Goal: Transaction & Acquisition: Book appointment/travel/reservation

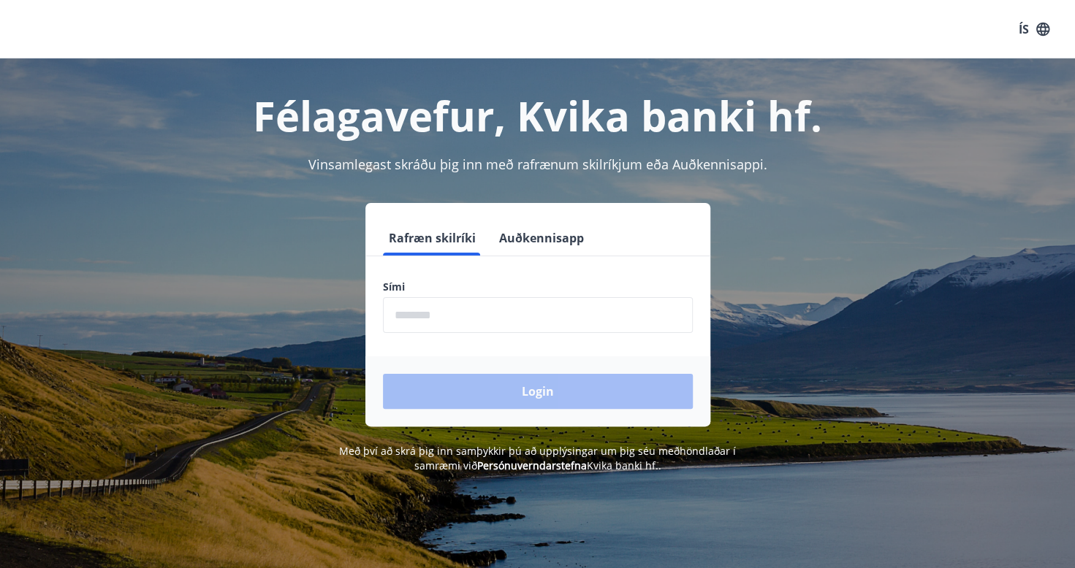
click at [481, 308] on input "phone" at bounding box center [538, 315] width 310 height 36
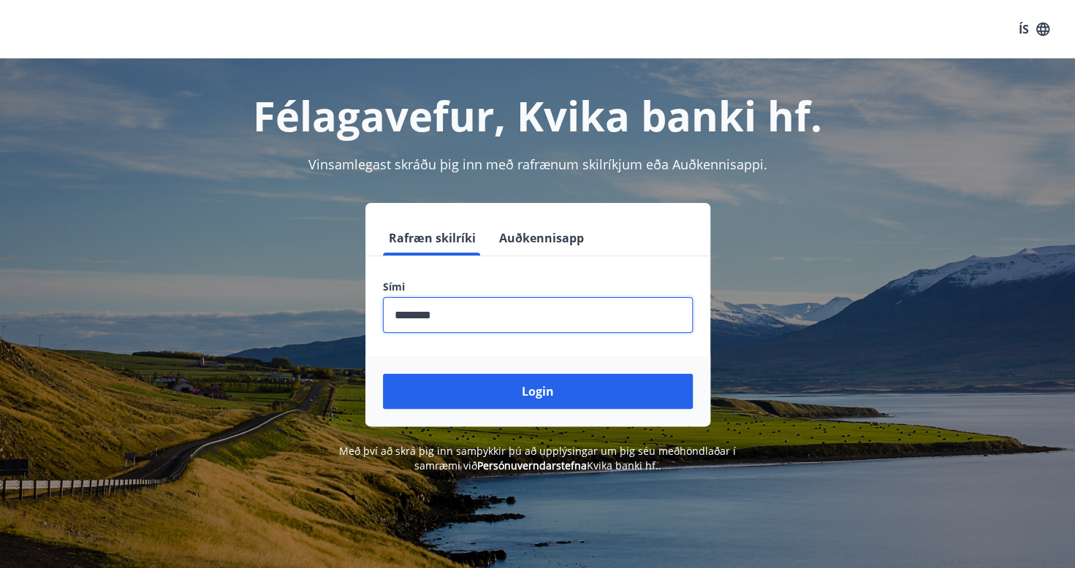
type input "********"
click at [383, 374] on button "Login" at bounding box center [538, 391] width 310 height 35
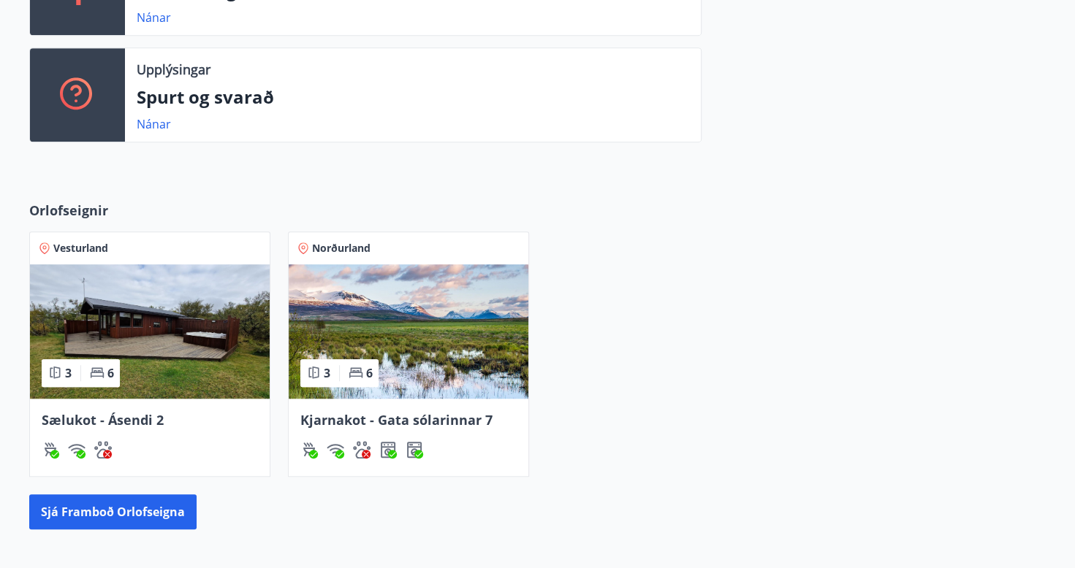
scroll to position [365, 0]
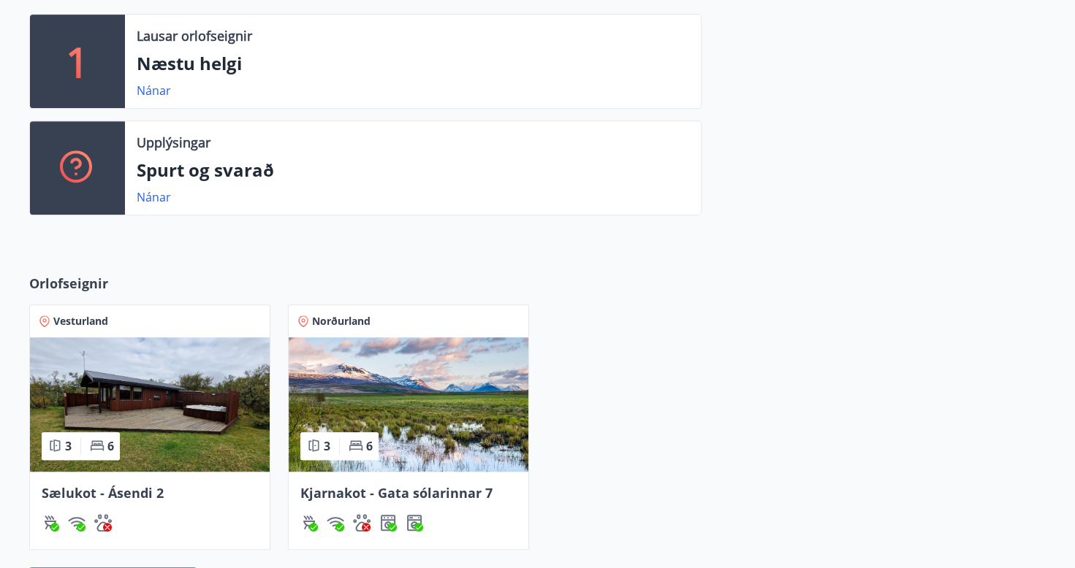
click at [421, 362] on img at bounding box center [409, 405] width 240 height 134
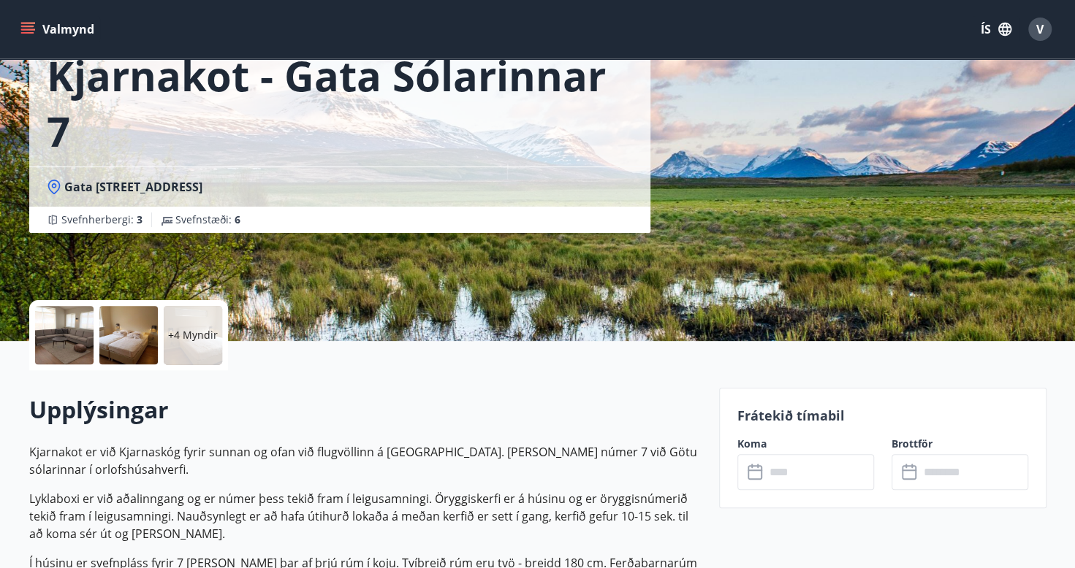
scroll to position [219, 0]
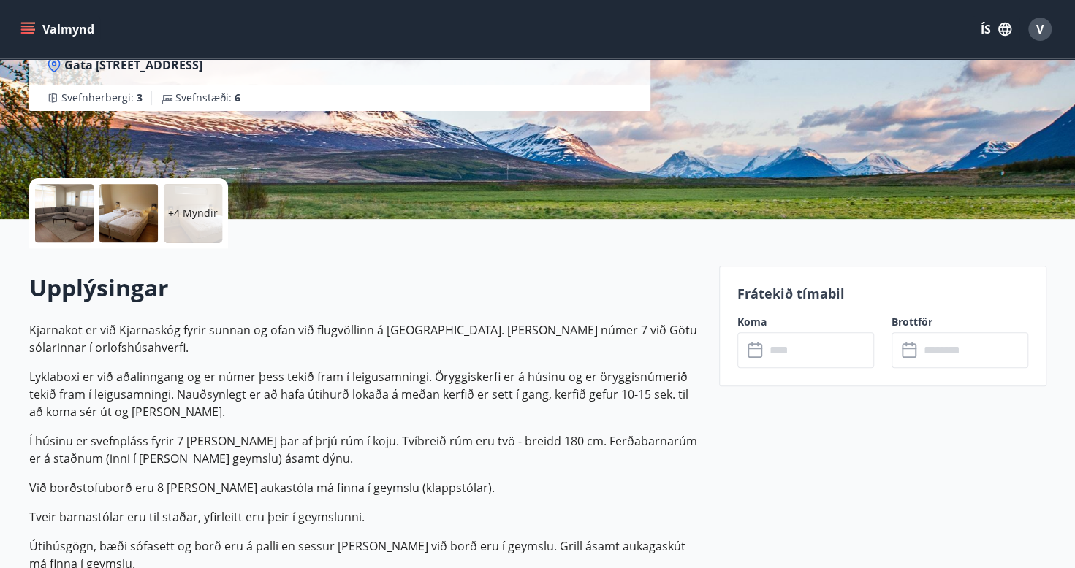
click at [766, 348] on input "text" at bounding box center [819, 350] width 109 height 36
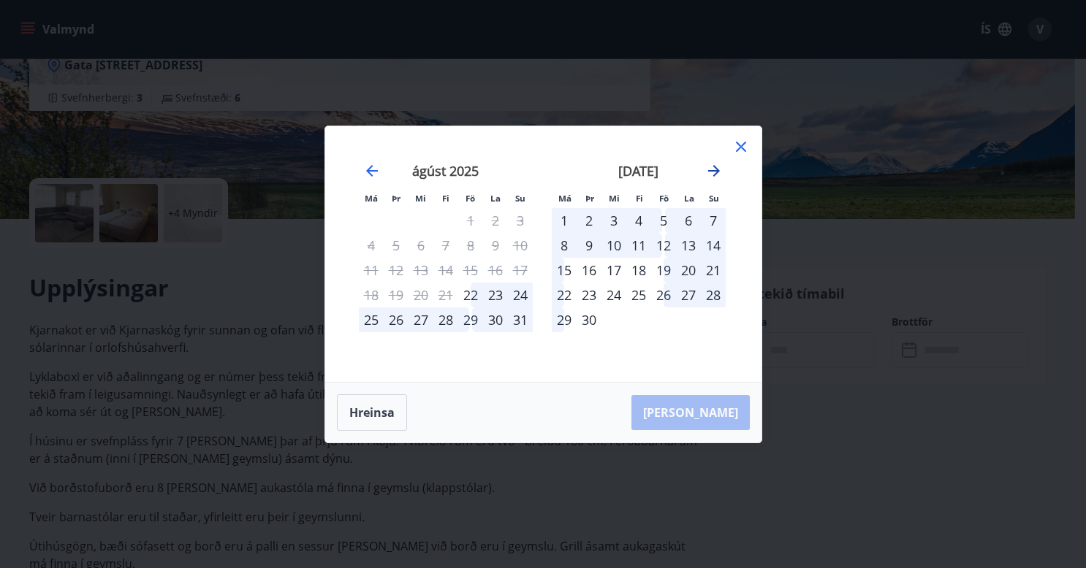
click at [713, 167] on icon "Move forward to switch to the next month." at bounding box center [714, 171] width 12 height 12
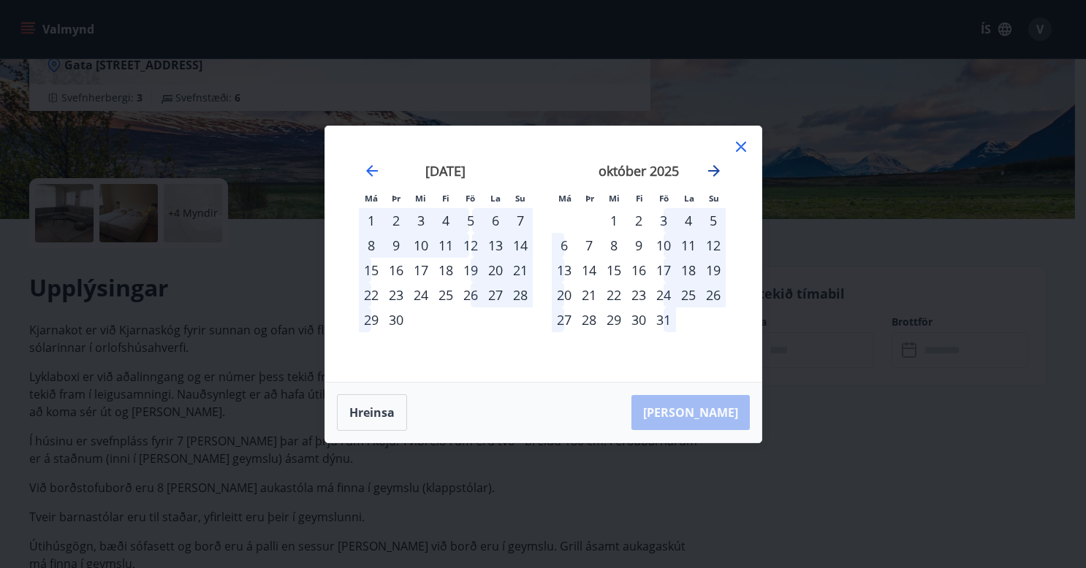
click at [713, 167] on icon "Move forward to switch to the next month." at bounding box center [714, 171] width 12 height 12
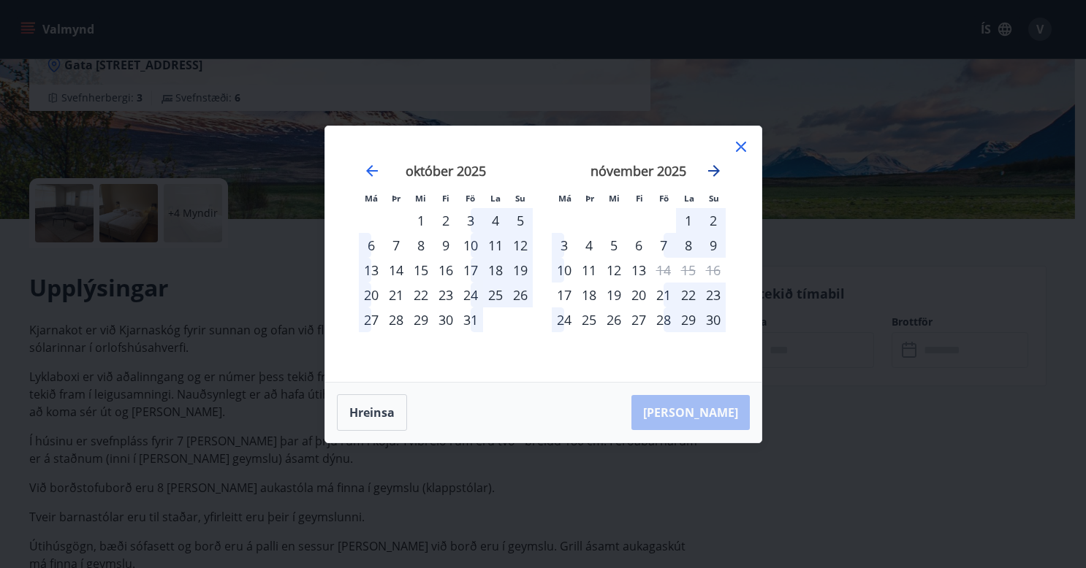
click at [711, 172] on icon "Move forward to switch to the next month." at bounding box center [714, 171] width 18 height 18
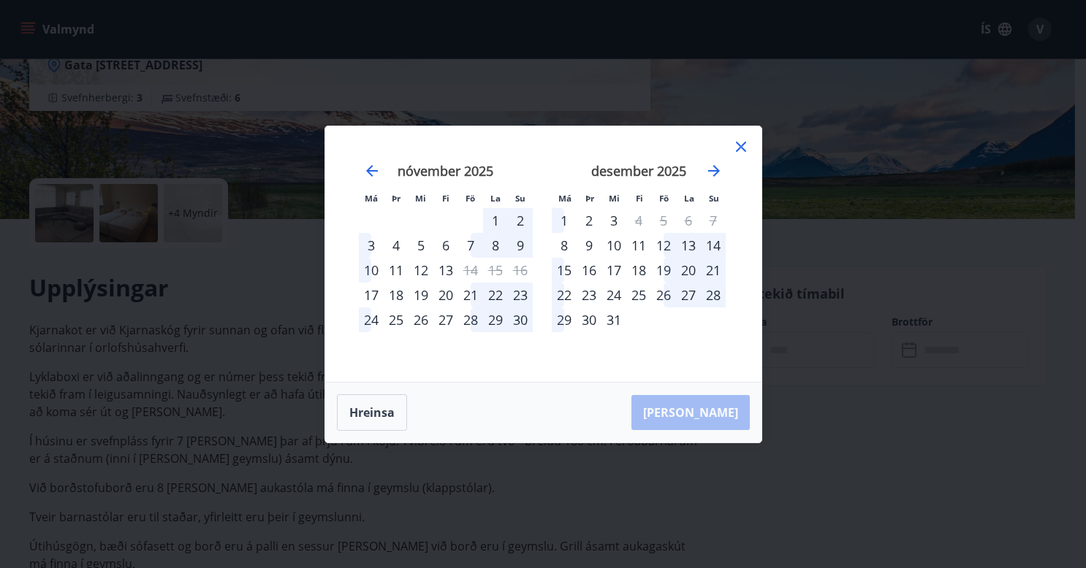
click at [34, 31] on div "Má Þr Mi Fi Fö La Su Má Þr Mi Fi Fö La Su [DATE] 1 2 3 4 5 6 7 8 9 10 11 12 13 …" at bounding box center [543, 284] width 1086 height 568
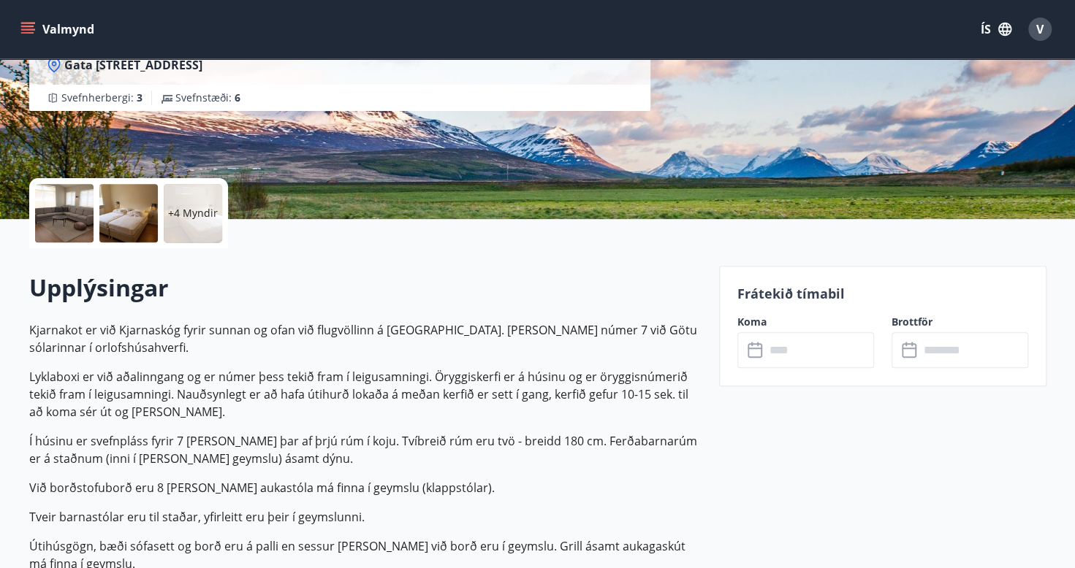
click at [29, 28] on icon "menu" at bounding box center [27, 29] width 15 height 15
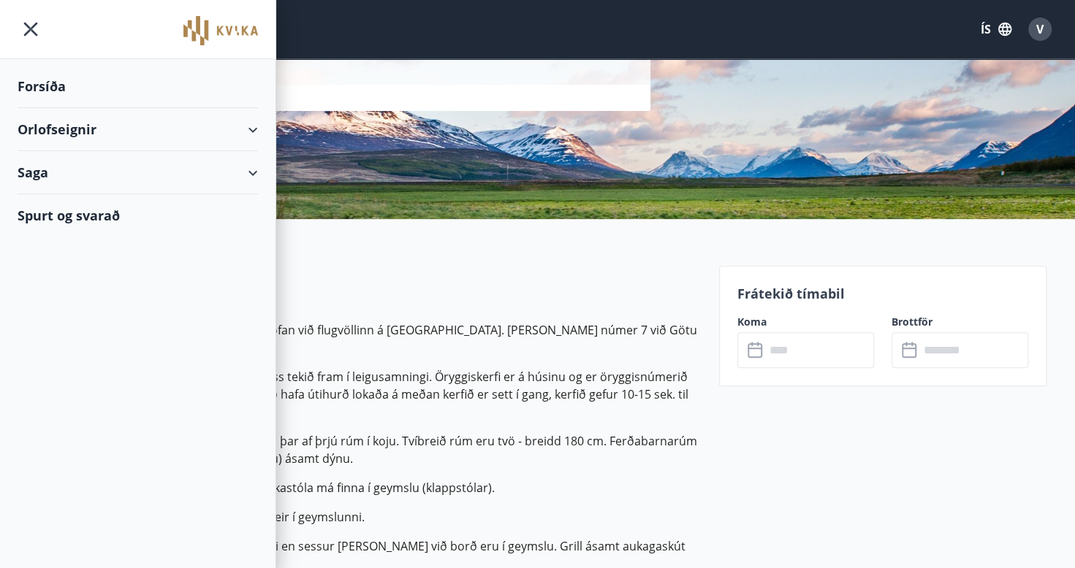
click at [251, 130] on div "Orlofseignir" at bounding box center [138, 129] width 240 height 43
click at [77, 169] on div "Framboð" at bounding box center [137, 166] width 217 height 31
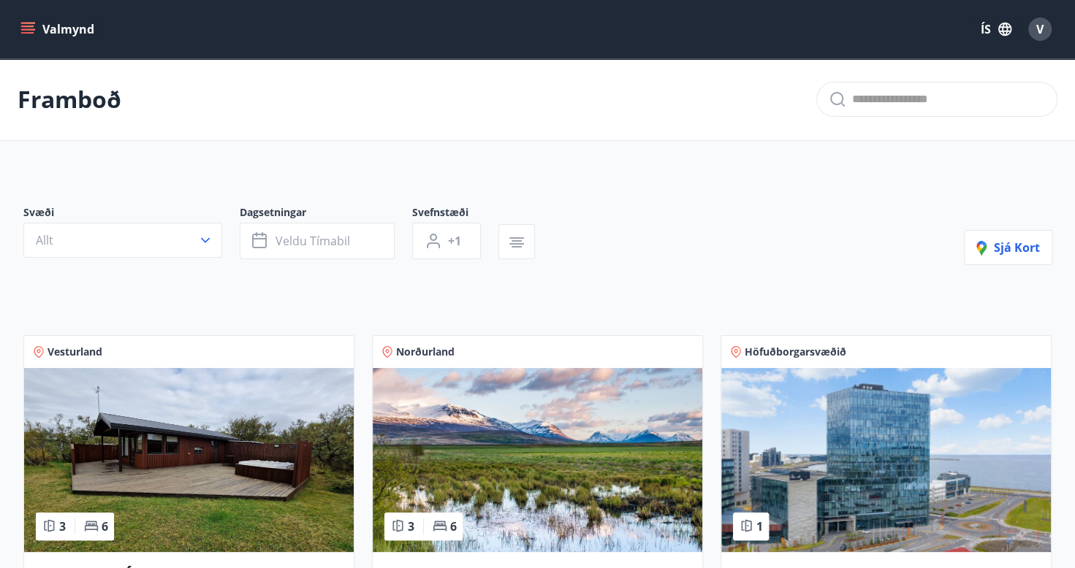
click at [535, 426] on img at bounding box center [537, 460] width 329 height 184
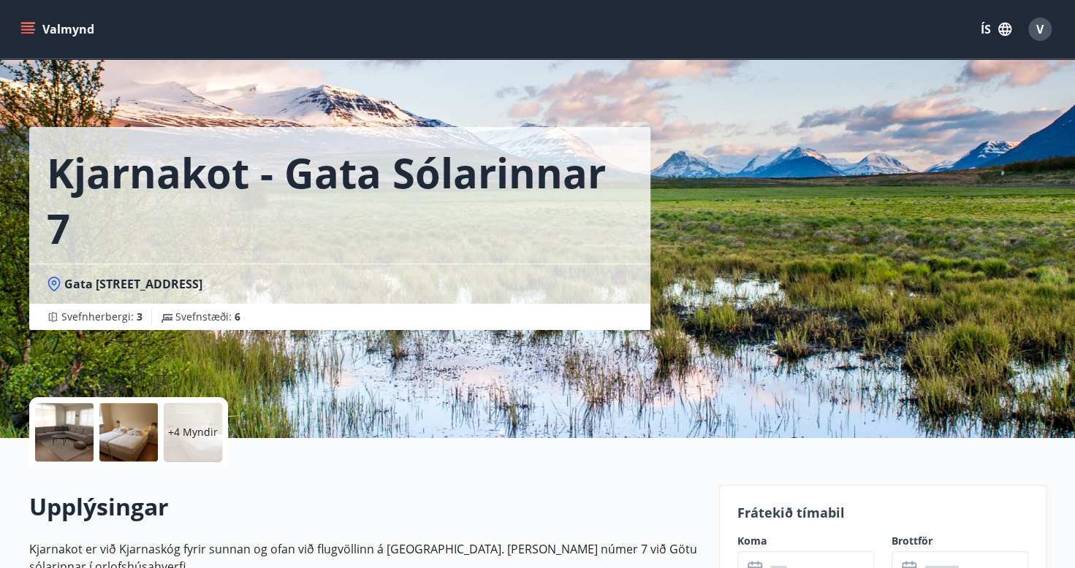
scroll to position [219, 0]
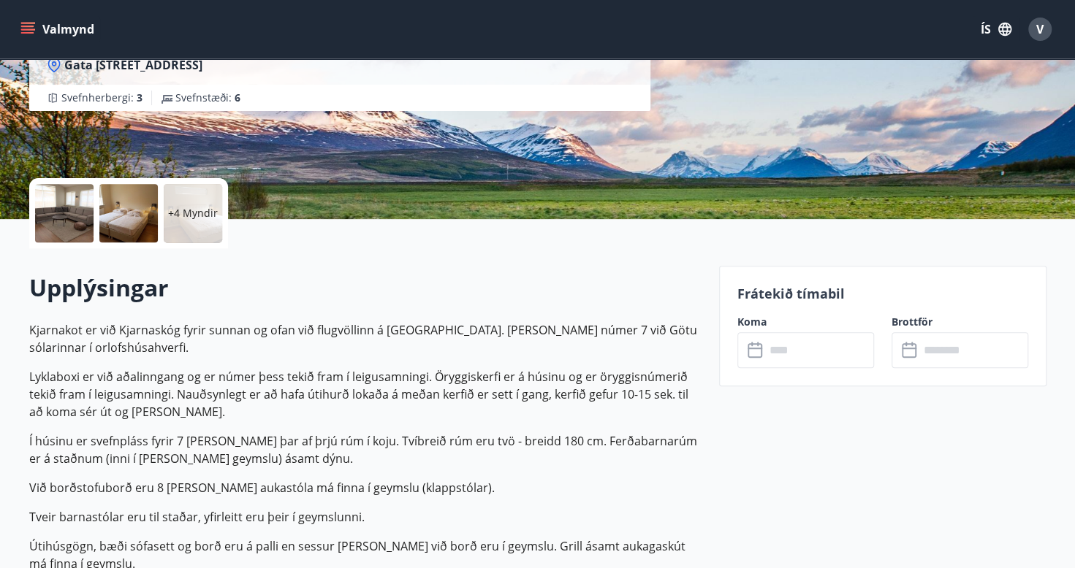
click at [825, 340] on input "text" at bounding box center [819, 350] width 109 height 36
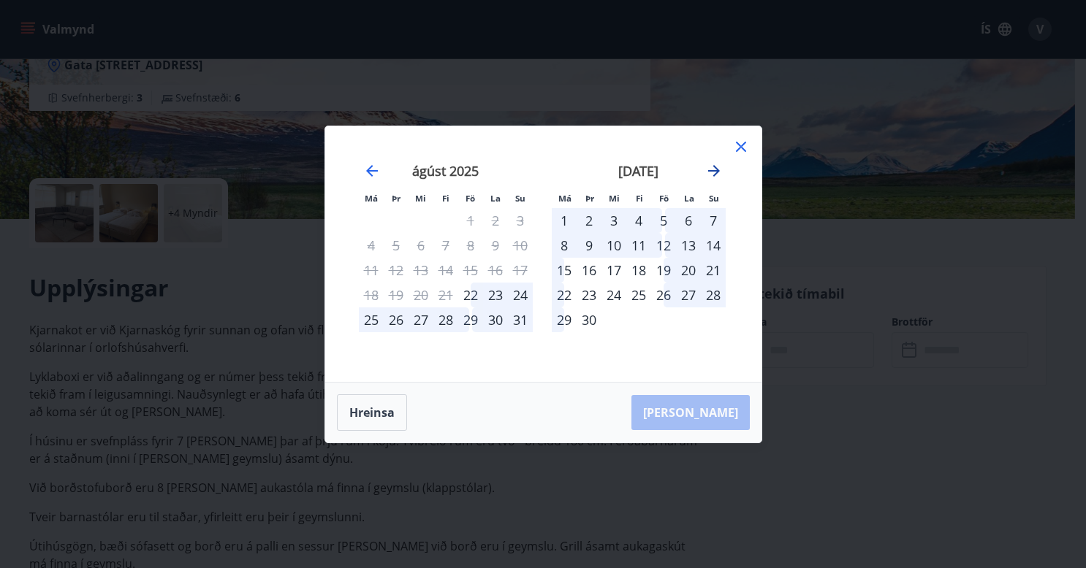
click at [710, 167] on icon "Move forward to switch to the next month." at bounding box center [714, 171] width 18 height 18
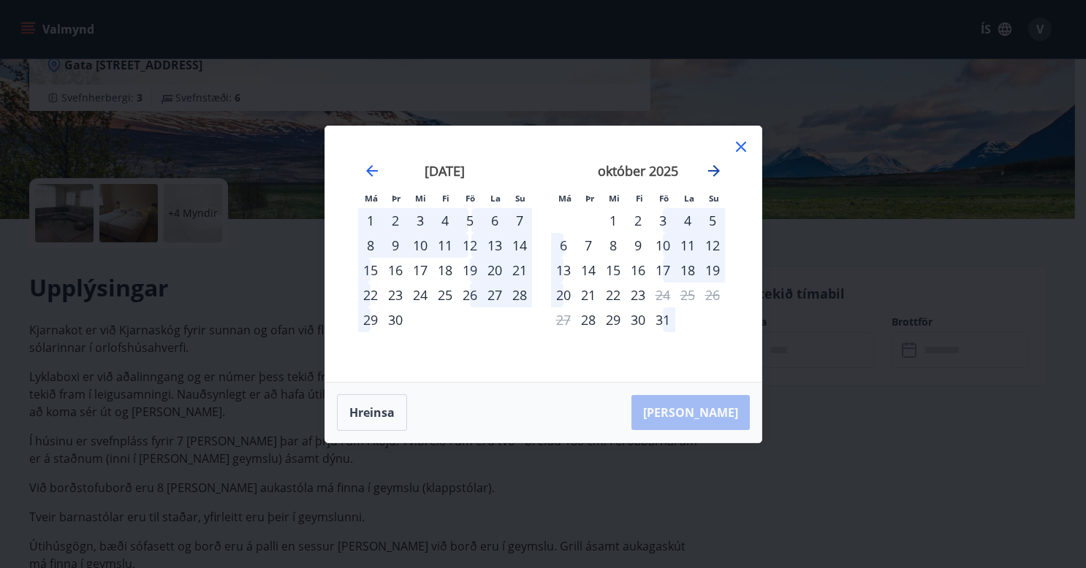
click at [710, 167] on icon "Move forward to switch to the next month." at bounding box center [714, 171] width 18 height 18
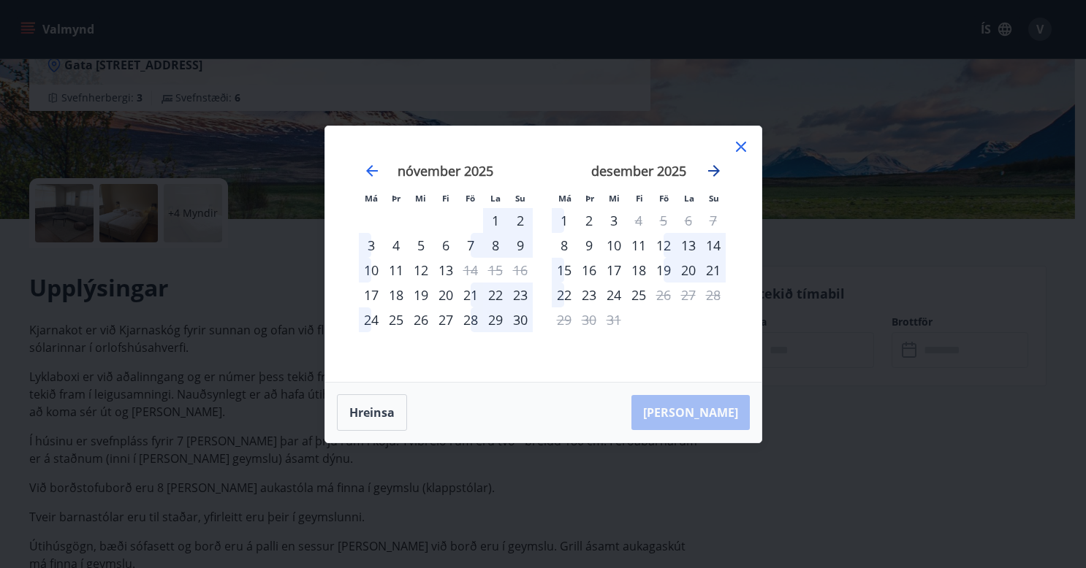
click at [709, 162] on icon "Move forward to switch to the next month." at bounding box center [714, 171] width 18 height 18
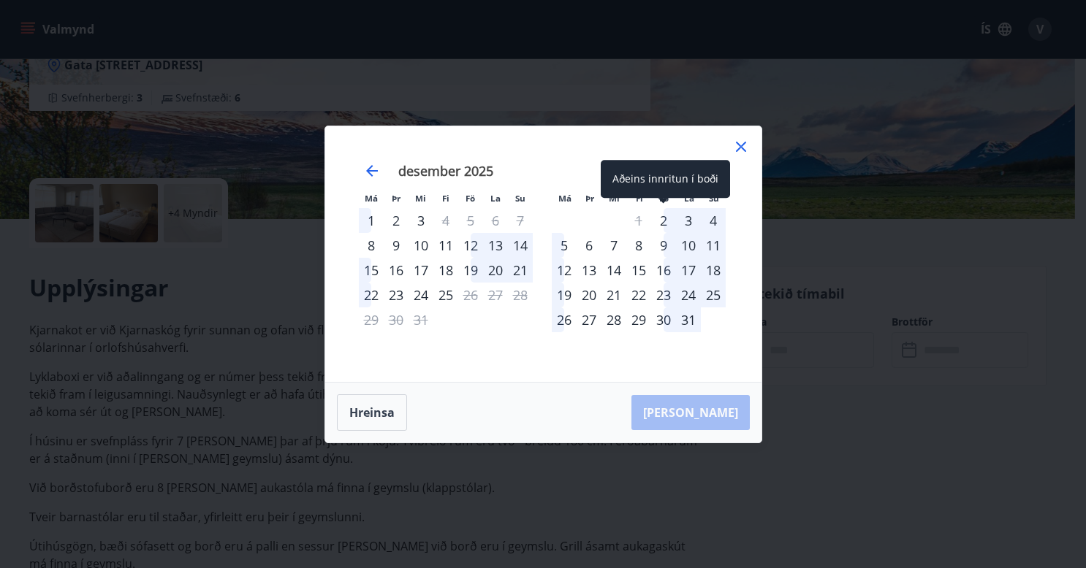
click at [665, 219] on div "2" at bounding box center [663, 220] width 25 height 25
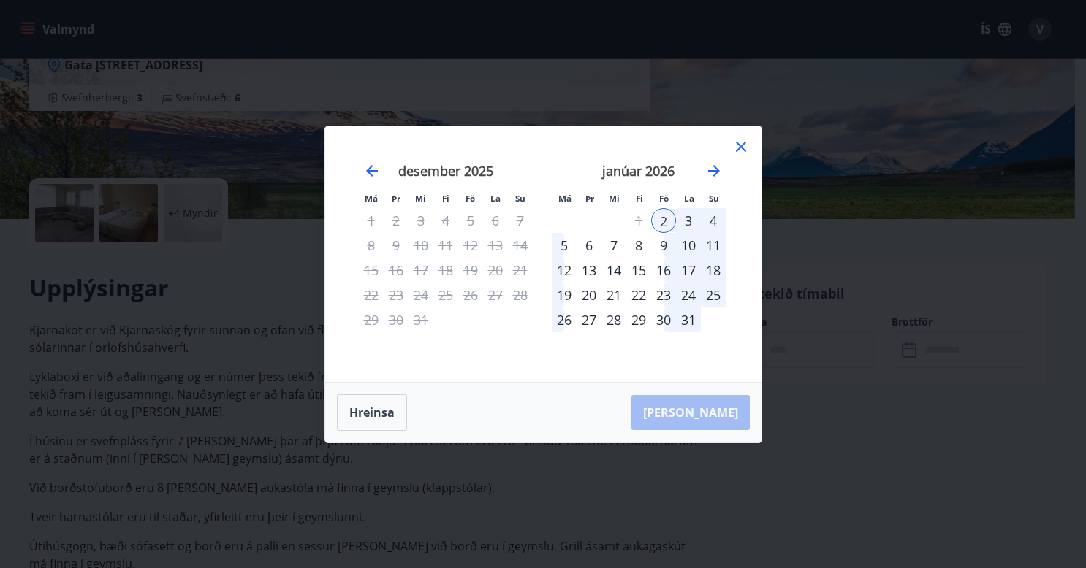
click at [561, 243] on div "5" at bounding box center [564, 245] width 25 height 25
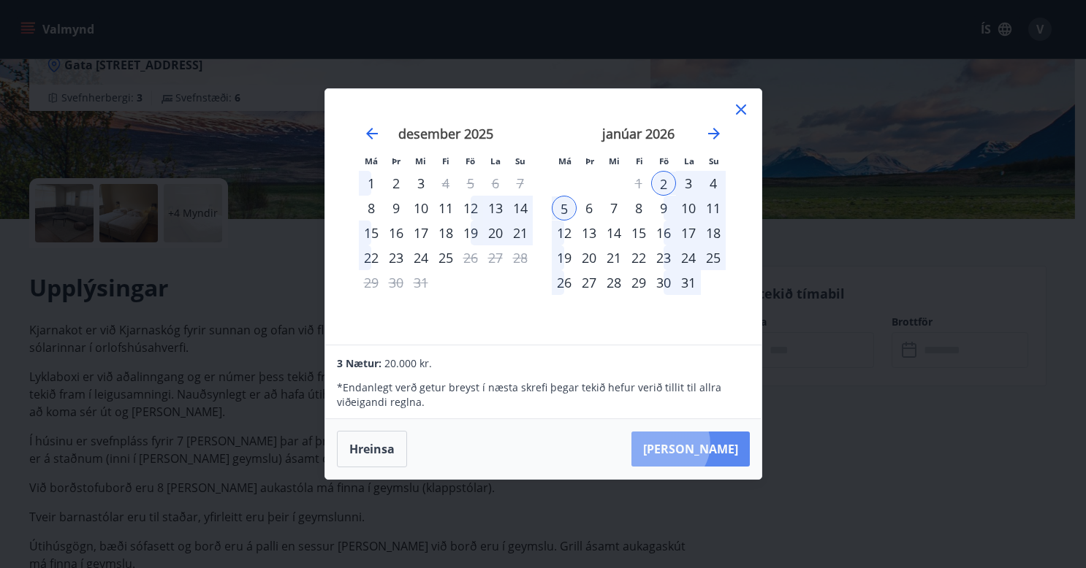
click at [709, 444] on button "[PERSON_NAME]" at bounding box center [690, 449] width 118 height 35
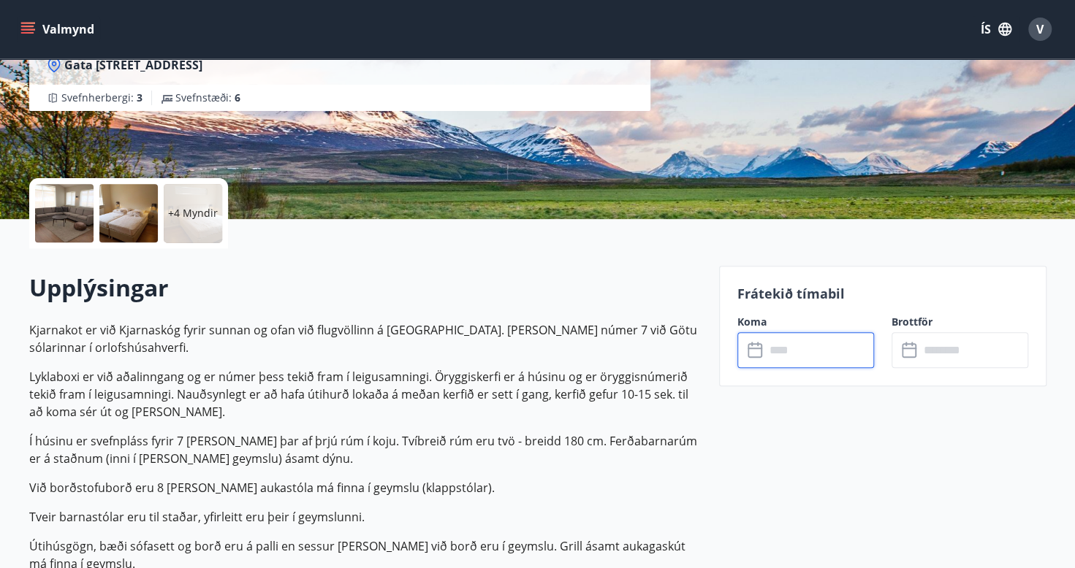
type input "******"
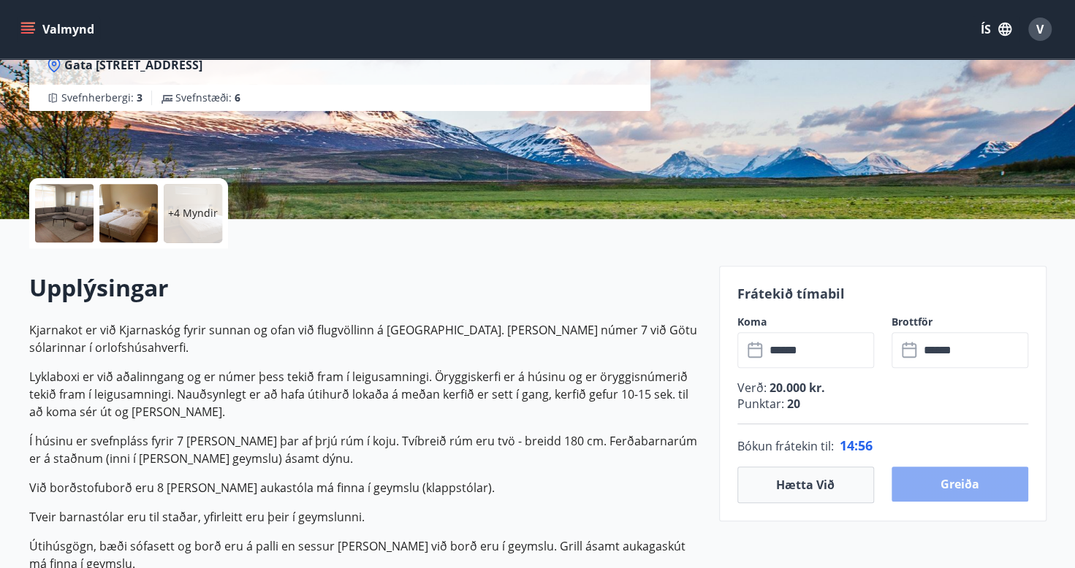
click at [937, 478] on button "Greiða" at bounding box center [959, 484] width 137 height 35
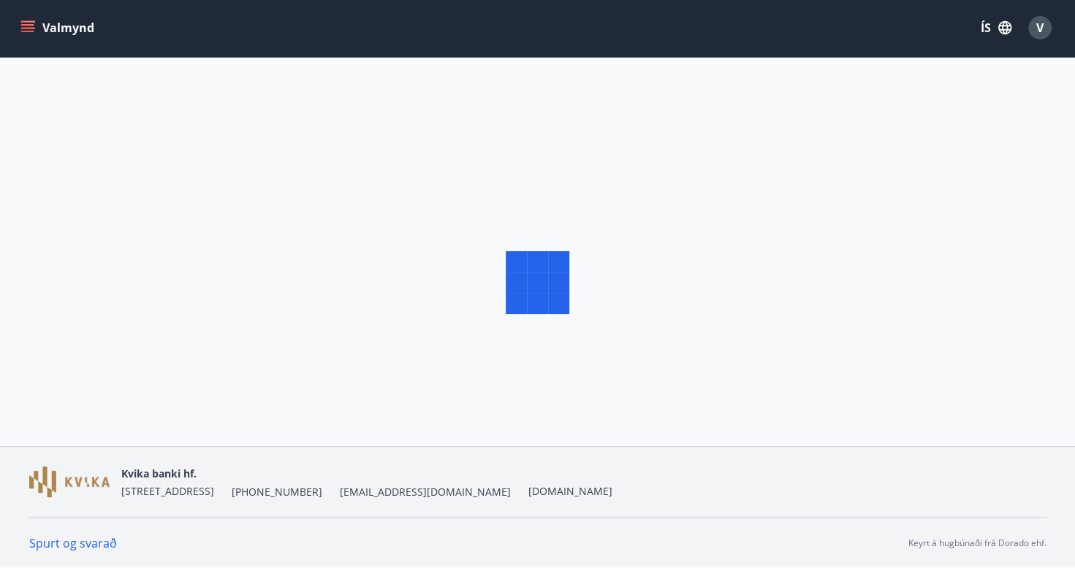
scroll to position [219, 0]
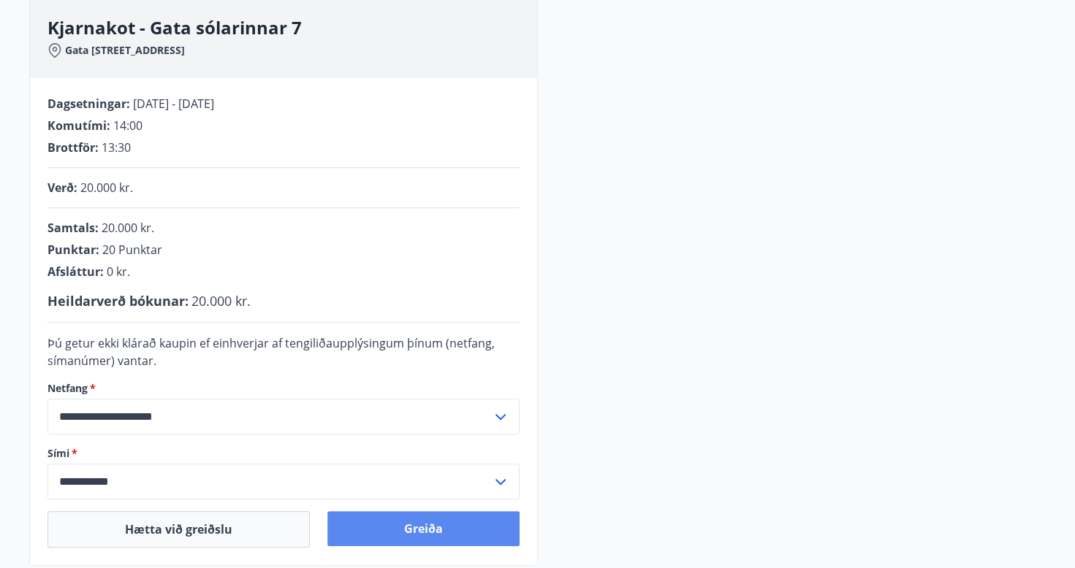
click at [437, 529] on button "Greiða" at bounding box center [423, 528] width 192 height 35
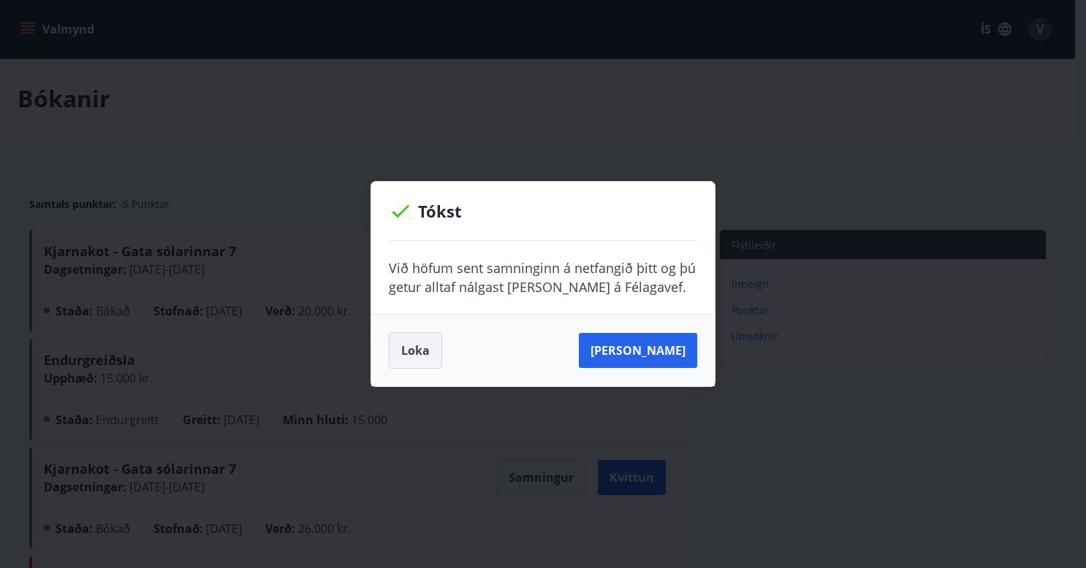
click at [426, 356] on button "Loka" at bounding box center [415, 350] width 53 height 37
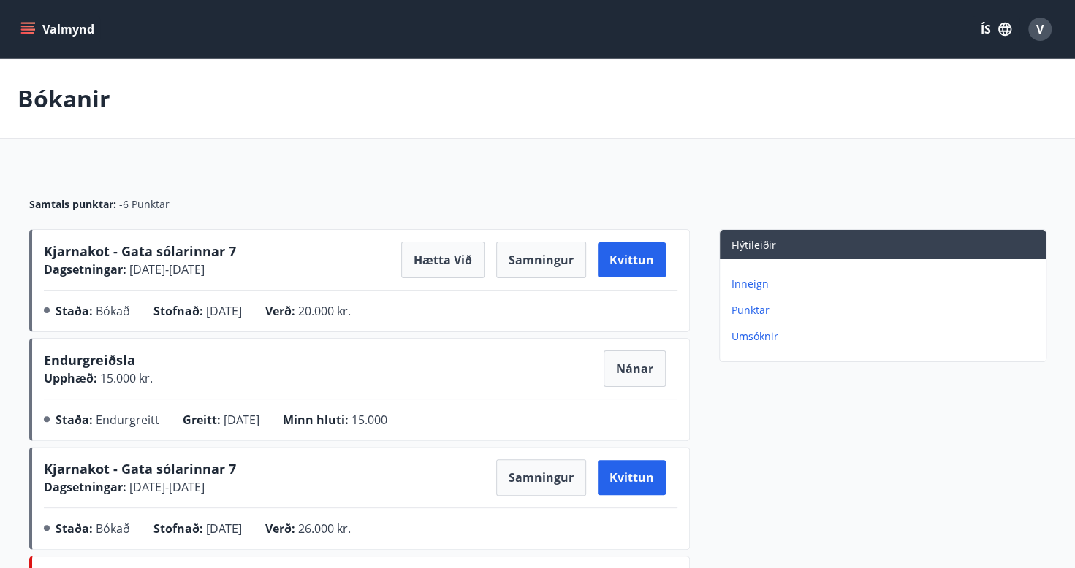
click at [23, 18] on button "Valmynd" at bounding box center [59, 29] width 83 height 26
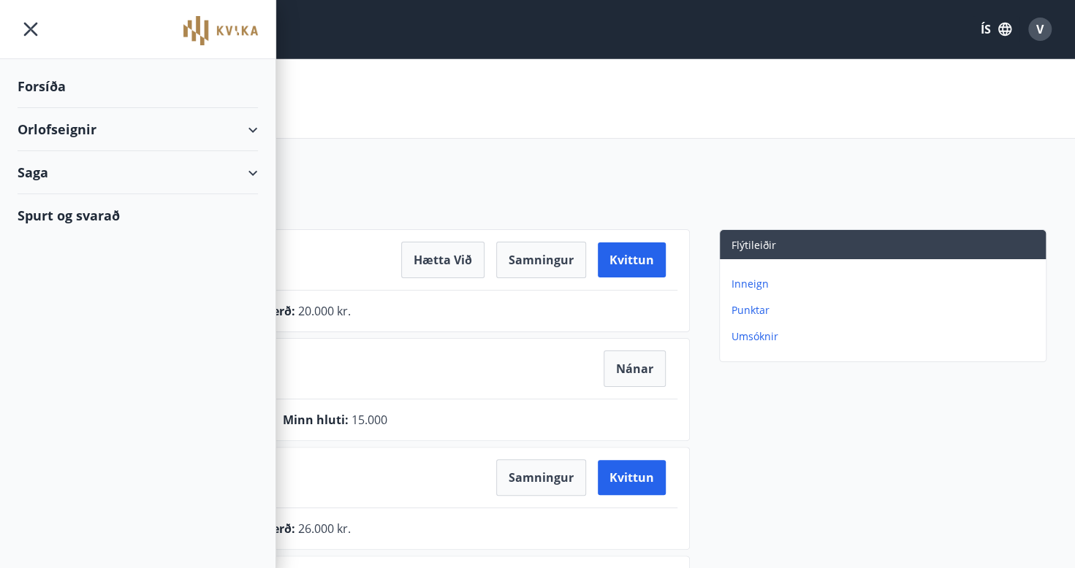
click at [45, 82] on div "Forsíða" at bounding box center [138, 86] width 240 height 43
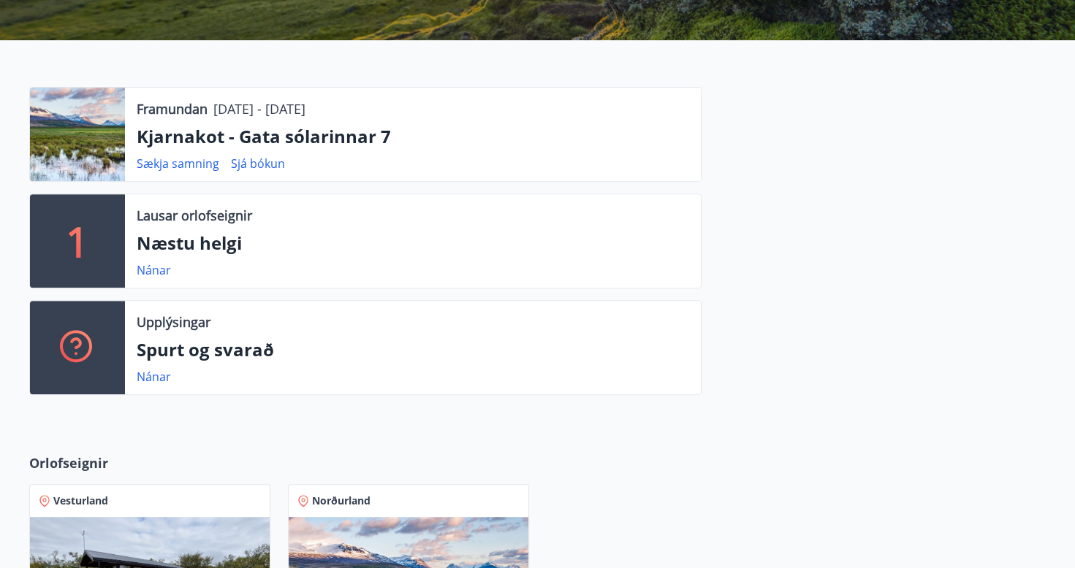
scroll to position [657, 0]
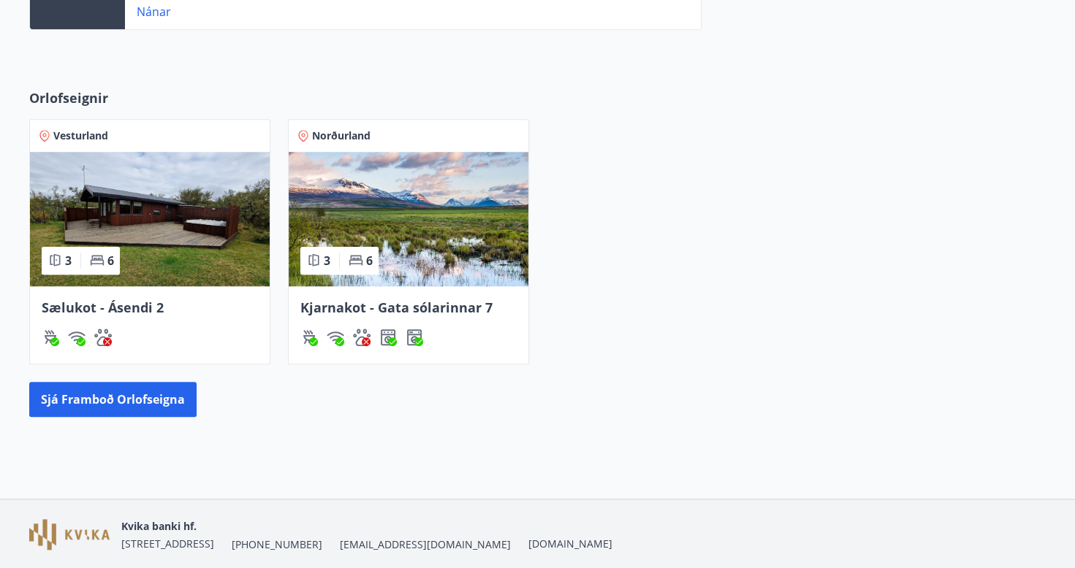
click at [402, 225] on img at bounding box center [409, 219] width 240 height 134
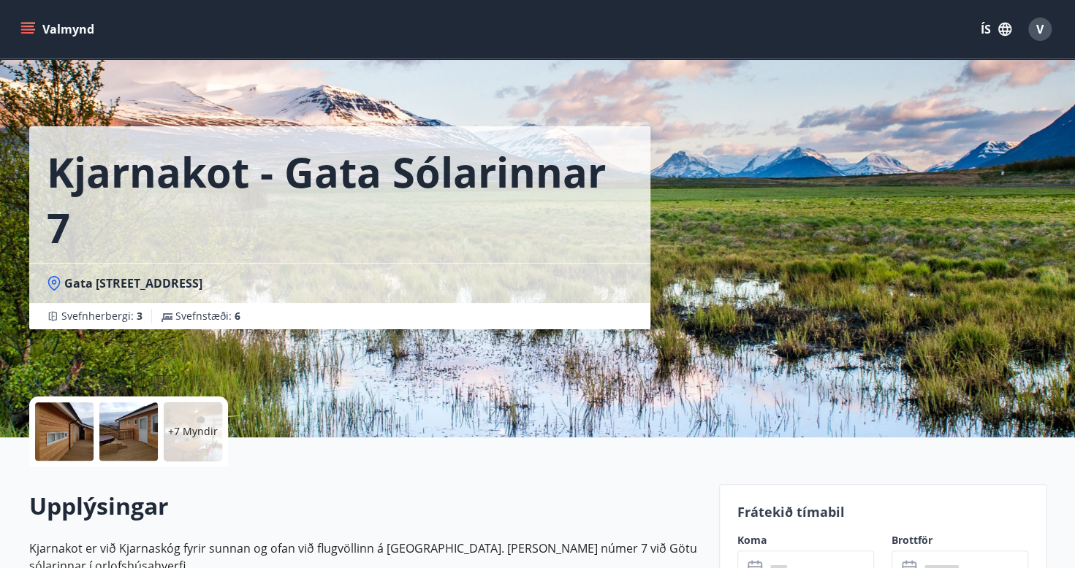
scroll to position [292, 0]
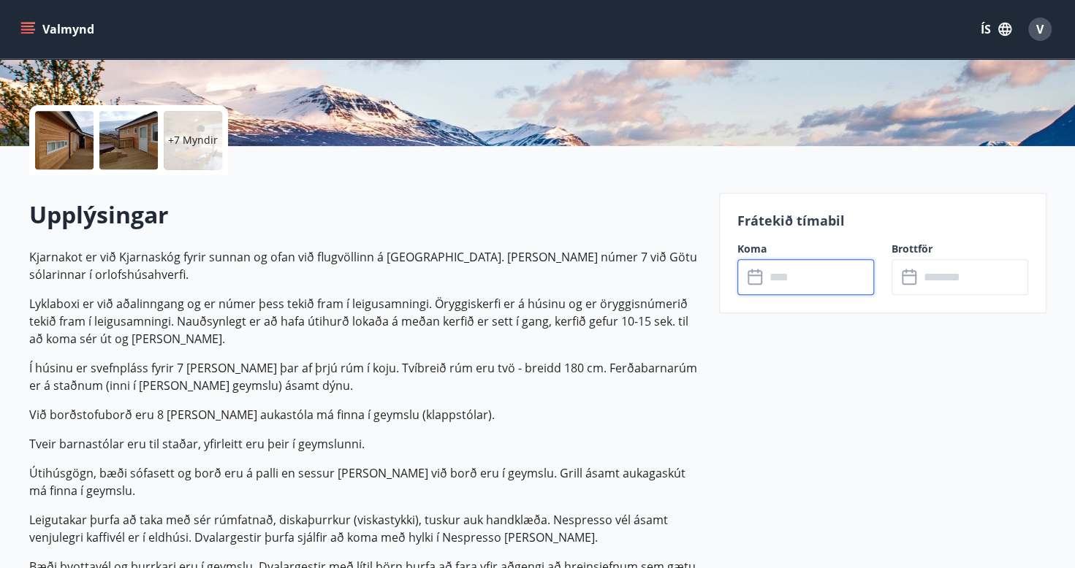
click at [801, 278] on input "text" at bounding box center [819, 277] width 109 height 36
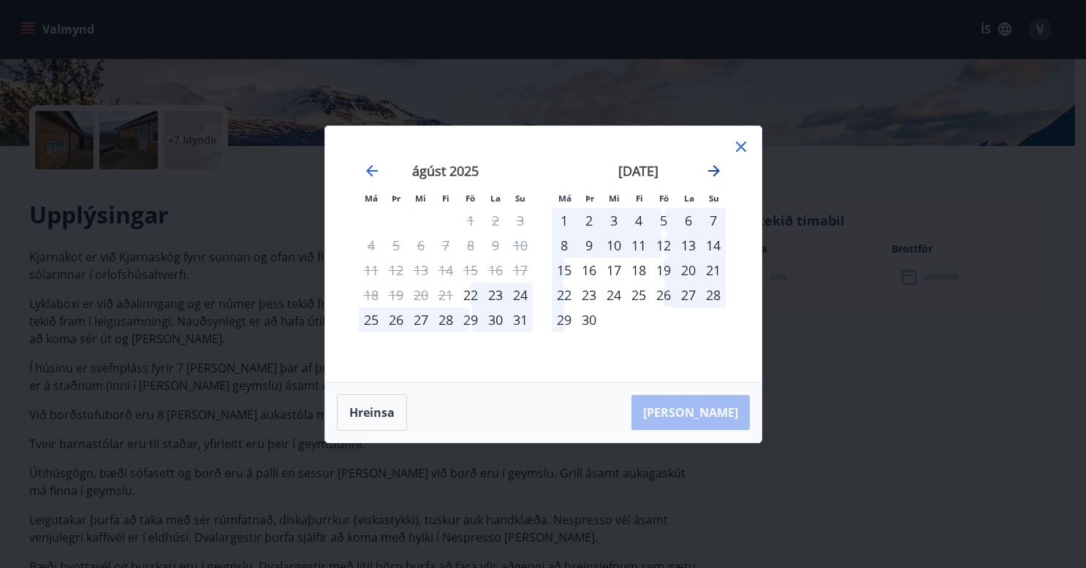
click at [717, 171] on icon "Move forward to switch to the next month." at bounding box center [714, 171] width 12 height 12
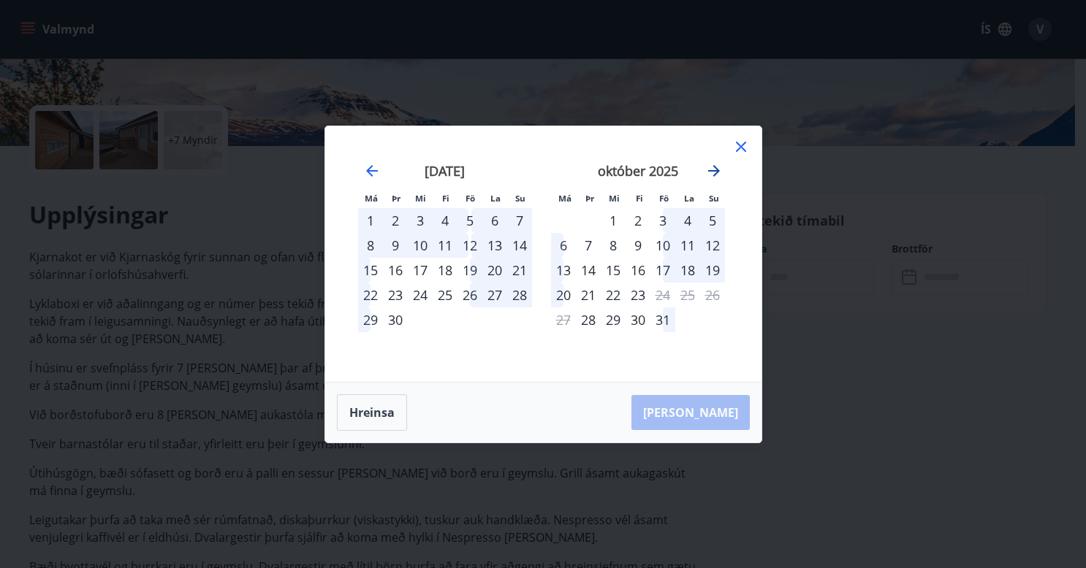
click at [717, 171] on icon "Move forward to switch to the next month." at bounding box center [714, 171] width 12 height 12
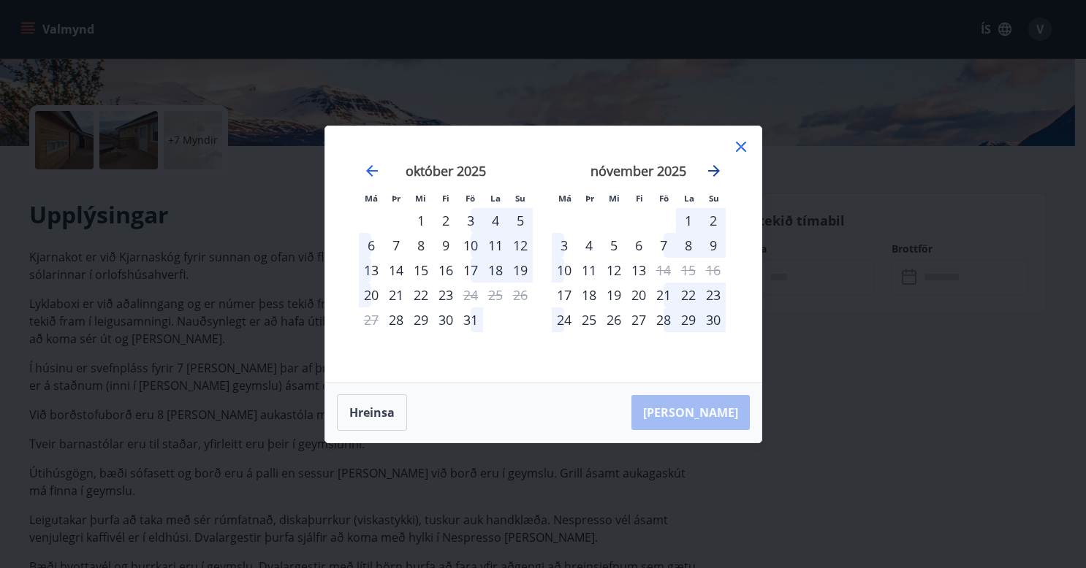
click at [717, 171] on icon "Move forward to switch to the next month." at bounding box center [714, 171] width 12 height 12
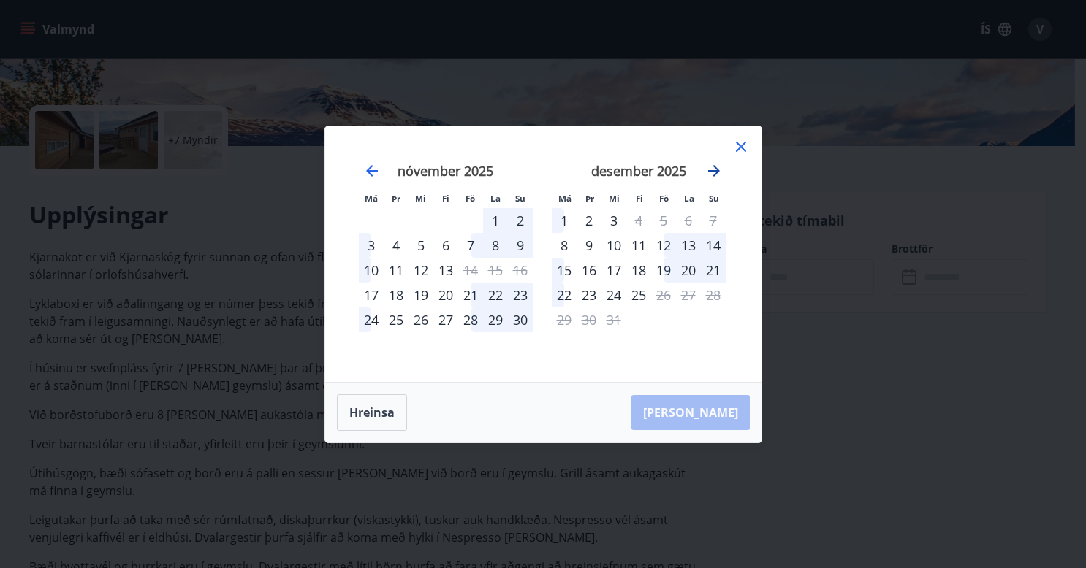
click at [717, 171] on icon "Move forward to switch to the next month." at bounding box center [714, 171] width 12 height 12
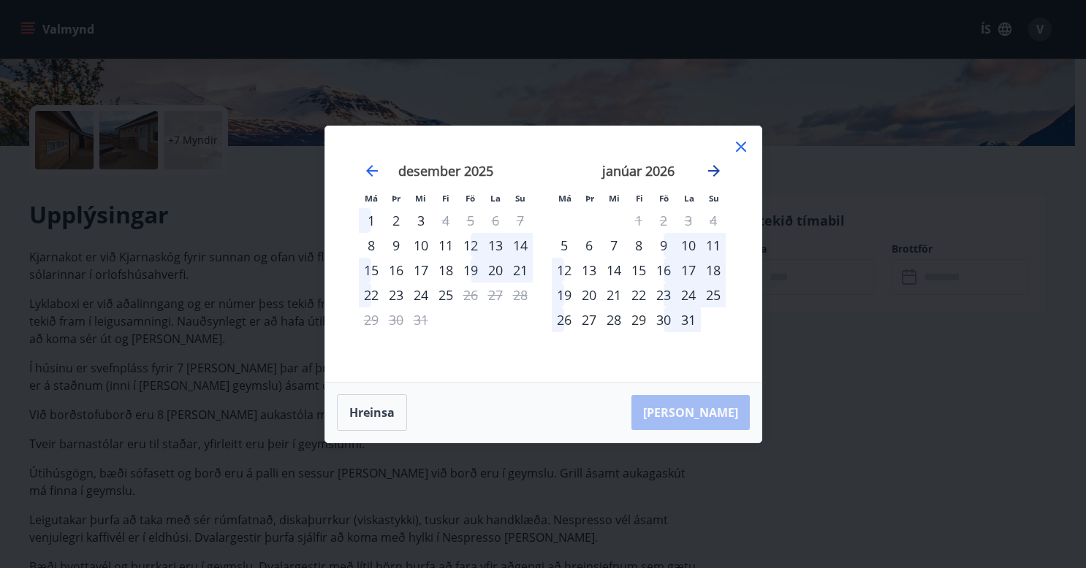
click at [717, 171] on icon "Move forward to switch to the next month." at bounding box center [714, 171] width 12 height 12
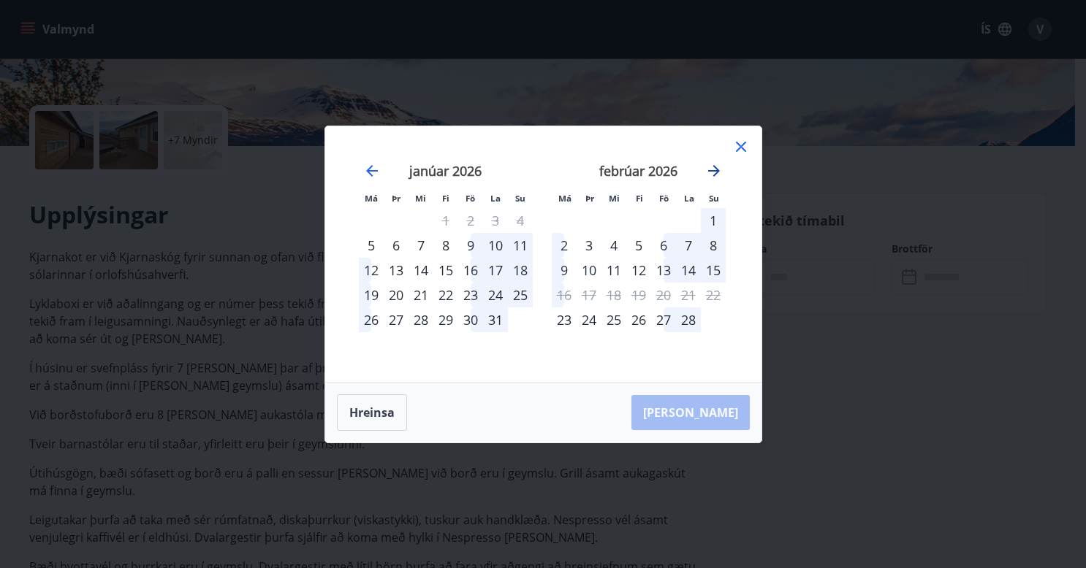
click at [716, 170] on icon "Move forward to switch to the next month." at bounding box center [714, 171] width 12 height 12
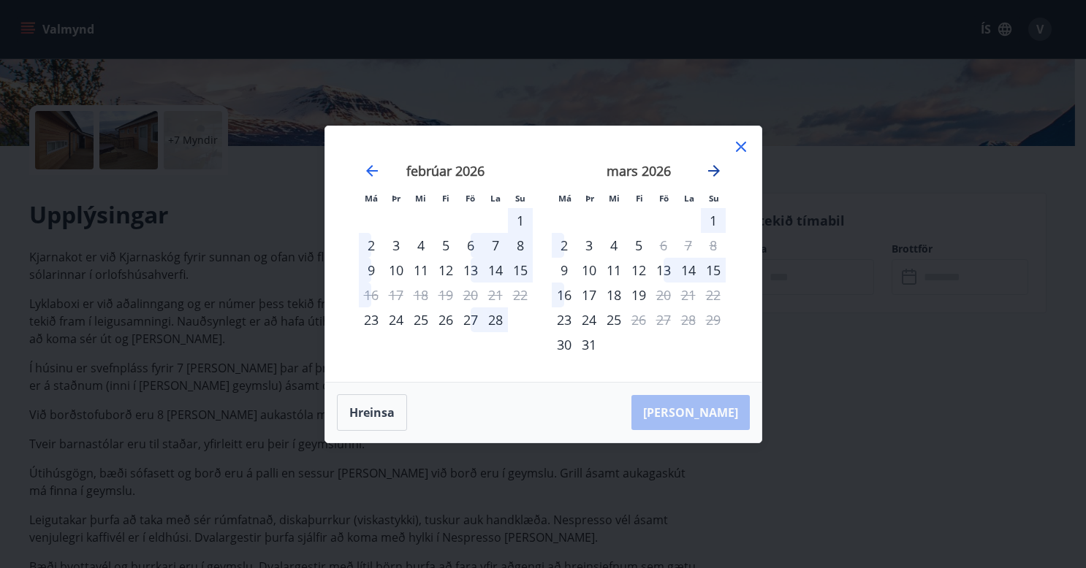
click at [716, 170] on icon "Move forward to switch to the next month." at bounding box center [714, 171] width 12 height 12
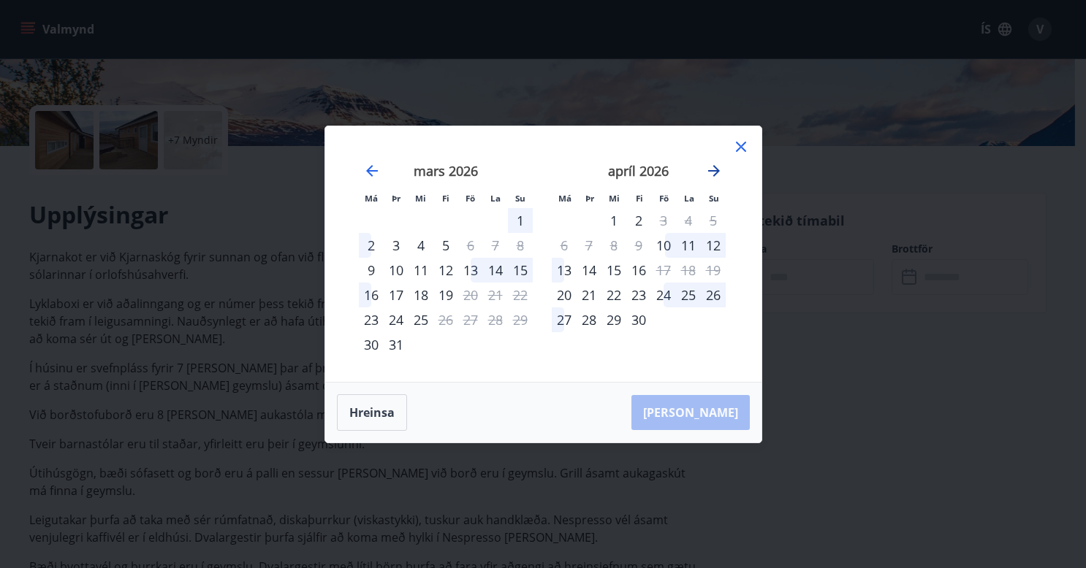
click at [716, 170] on icon "Move forward to switch to the next month." at bounding box center [714, 171] width 12 height 12
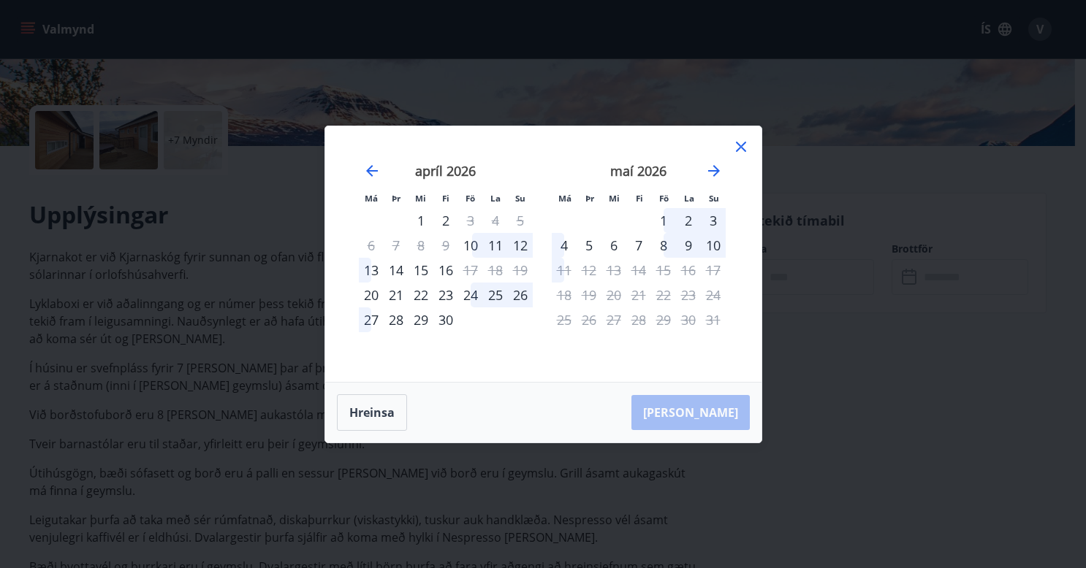
click at [744, 145] on icon at bounding box center [741, 147] width 18 height 18
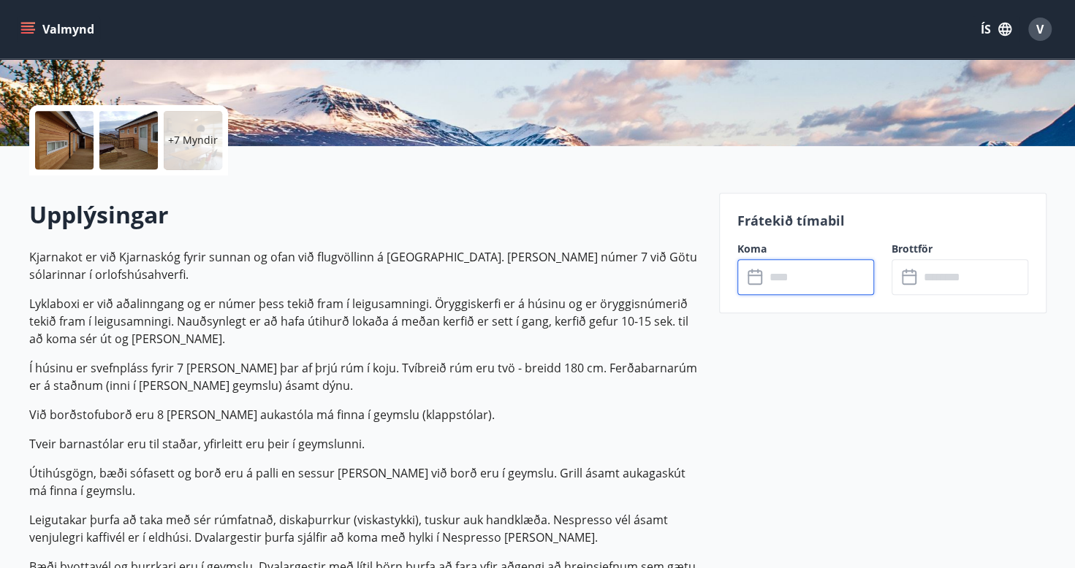
click at [786, 278] on input "text" at bounding box center [819, 277] width 109 height 36
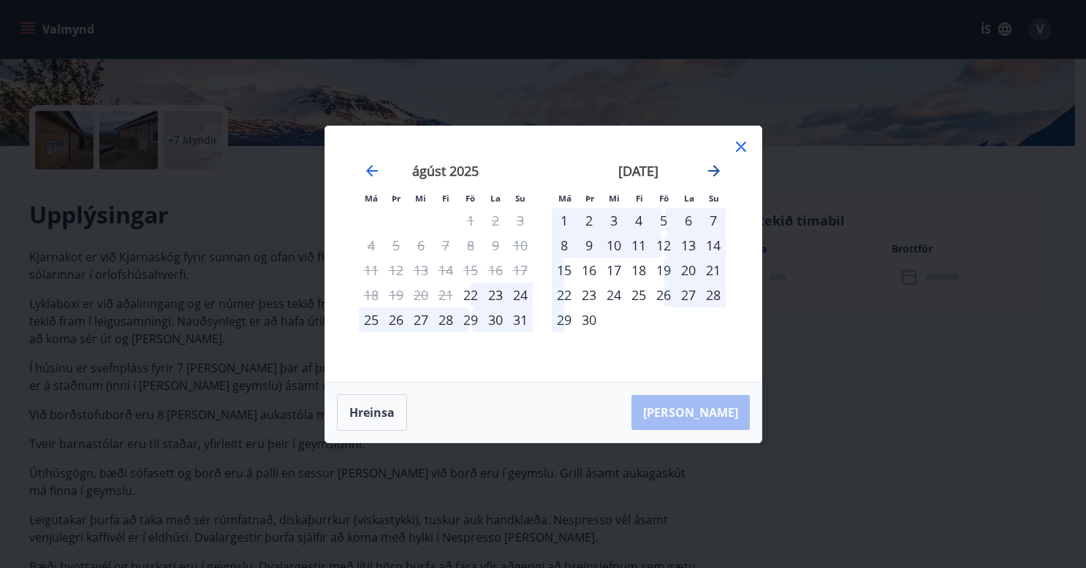
click at [716, 168] on icon "Move forward to switch to the next month." at bounding box center [714, 171] width 12 height 12
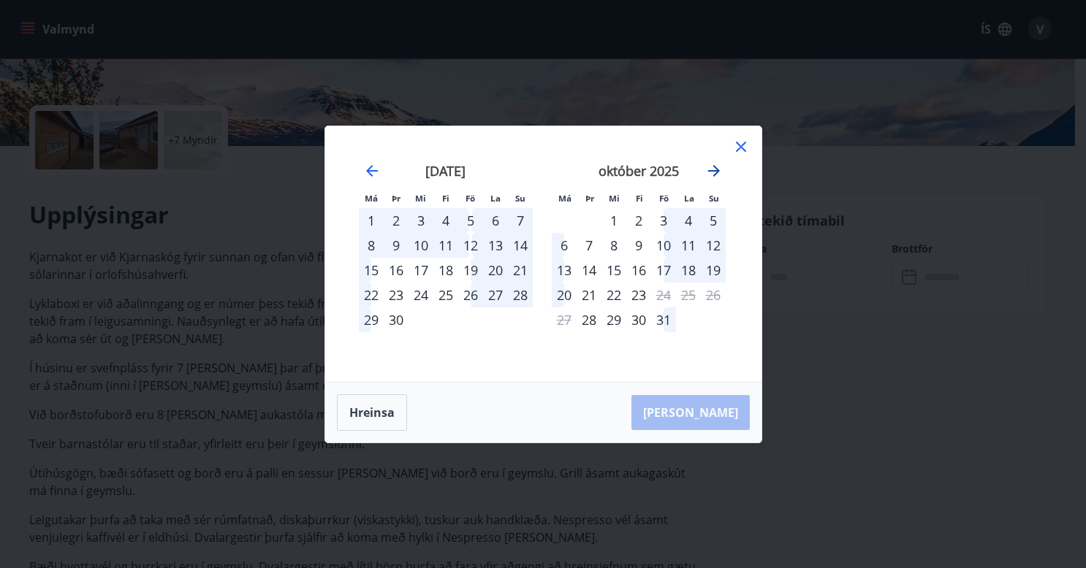
click at [716, 168] on icon "Move forward to switch to the next month." at bounding box center [714, 171] width 12 height 12
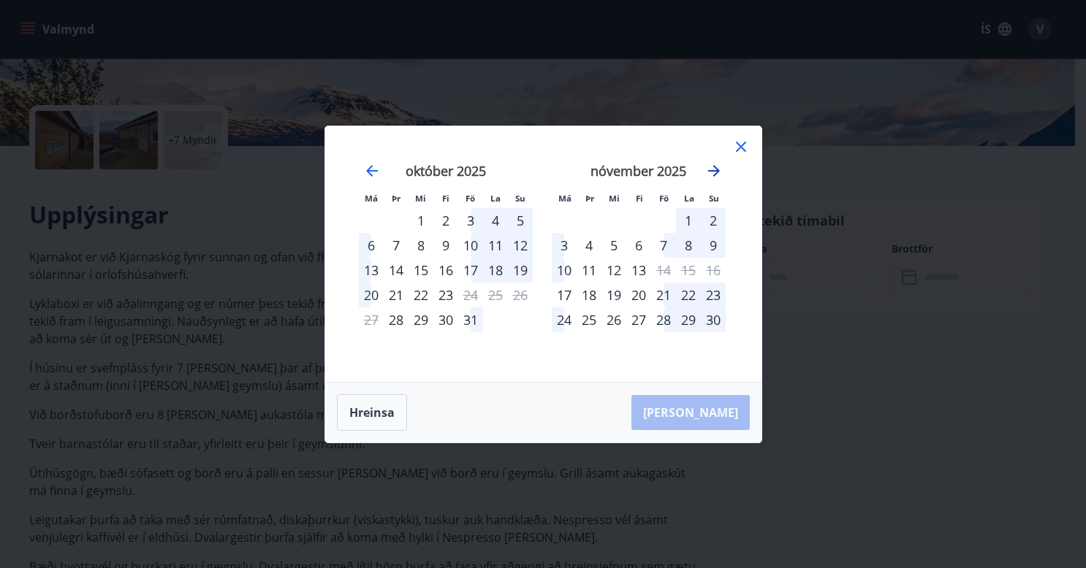
click at [716, 168] on icon "Move forward to switch to the next month." at bounding box center [714, 171] width 12 height 12
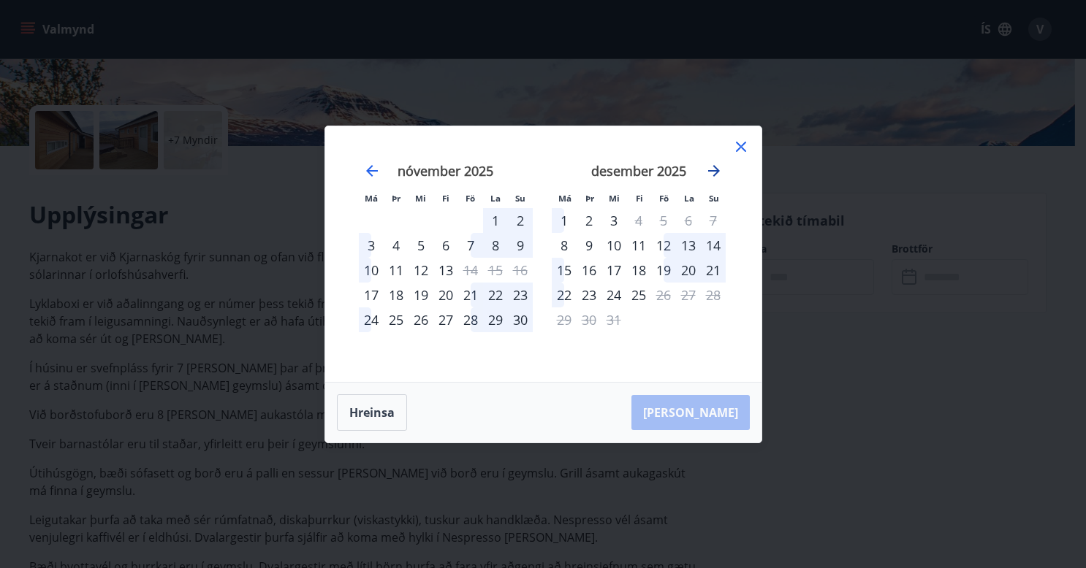
click at [716, 168] on icon "Move forward to switch to the next month." at bounding box center [714, 171] width 12 height 12
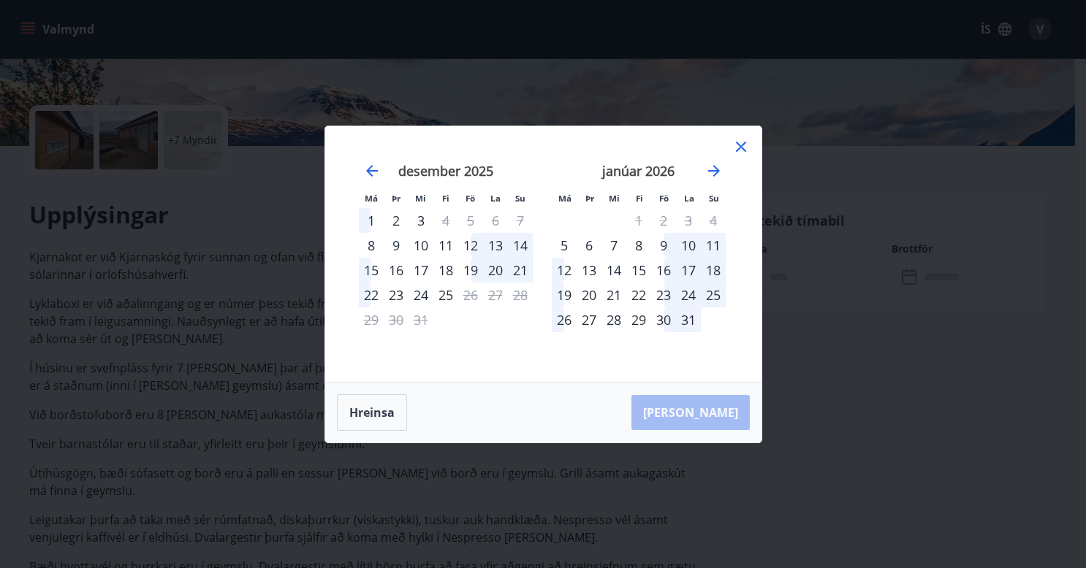
click at [263, 402] on div "Má Þr Mi Fi Fö La Su Má Þr Mi Fi Fö La Su [DATE] 1 2 3 4 5 6 7 8 9 10 11 12 13 …" at bounding box center [543, 284] width 1086 height 568
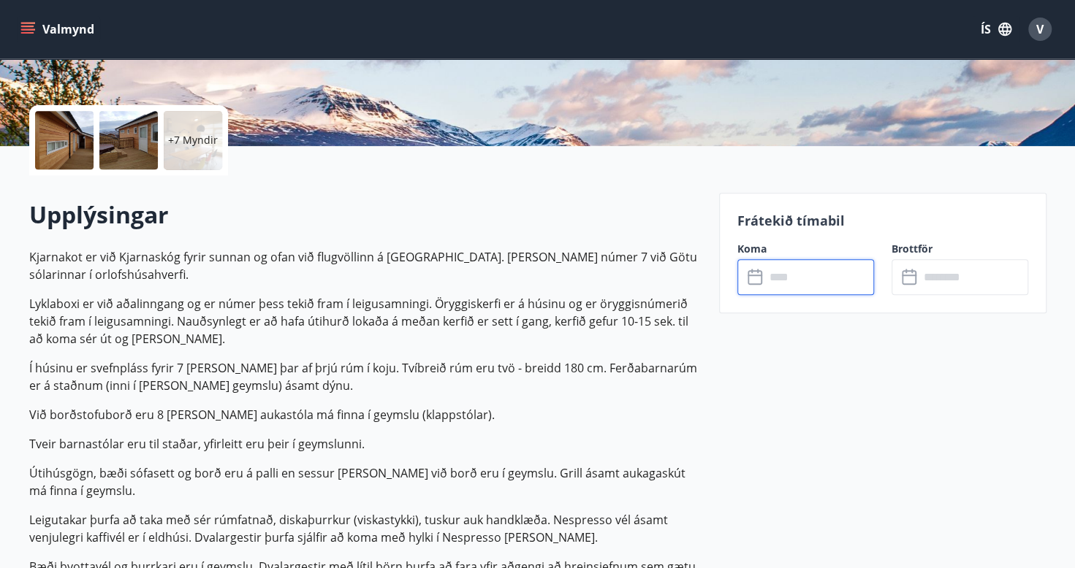
click at [765, 279] on input "text" at bounding box center [819, 277] width 109 height 36
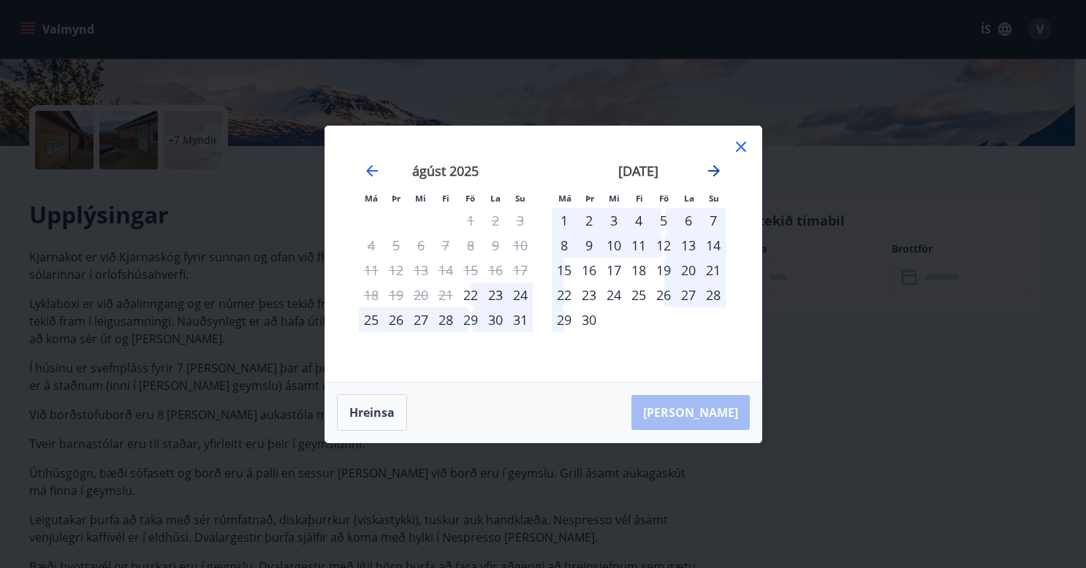
click at [714, 167] on icon "Move forward to switch to the next month." at bounding box center [714, 171] width 12 height 12
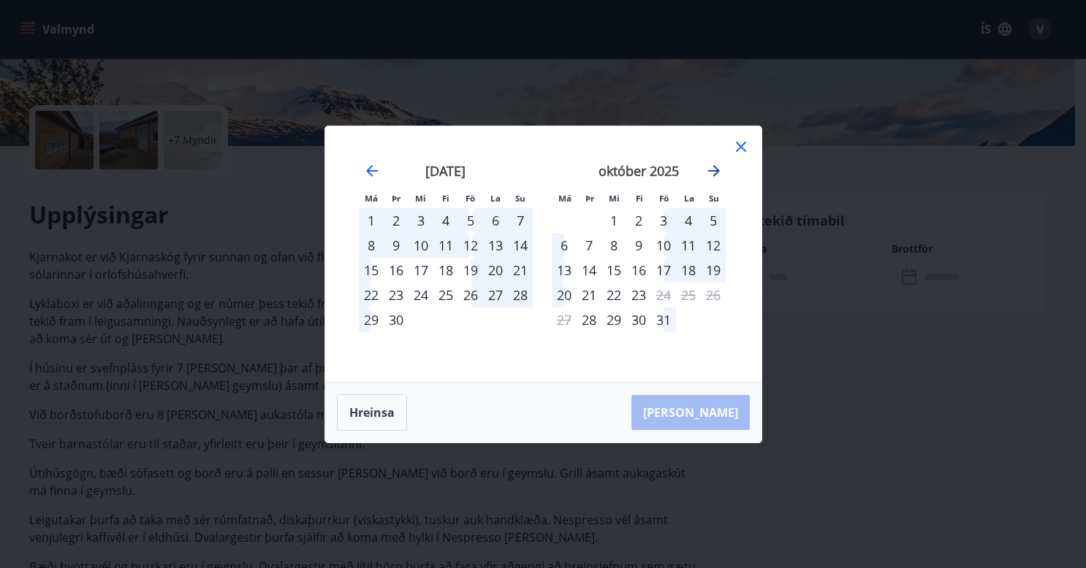
click at [714, 167] on icon "Move forward to switch to the next month." at bounding box center [714, 171] width 12 height 12
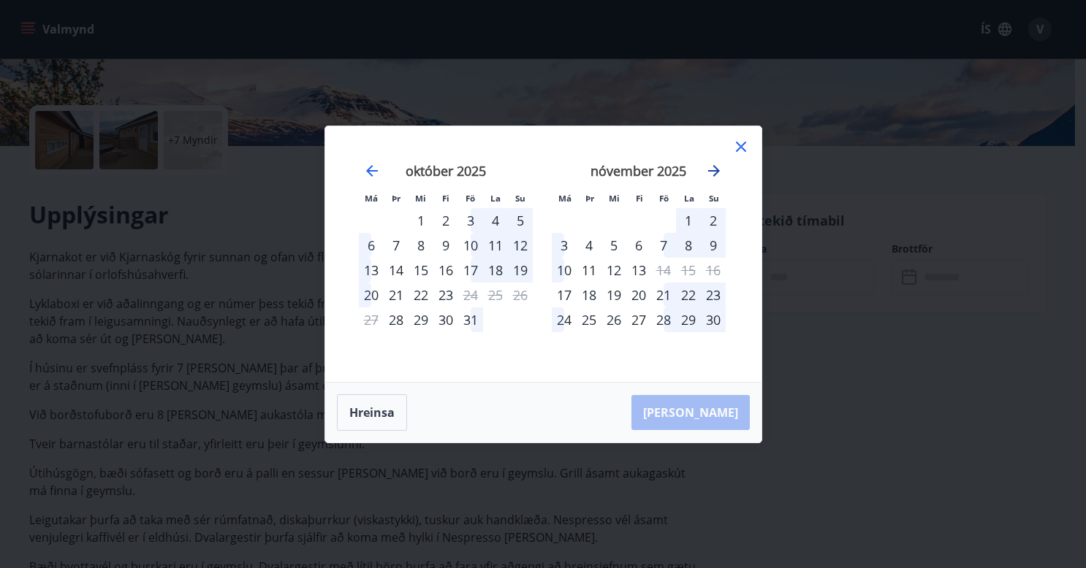
click at [714, 167] on icon "Move forward to switch to the next month." at bounding box center [714, 171] width 12 height 12
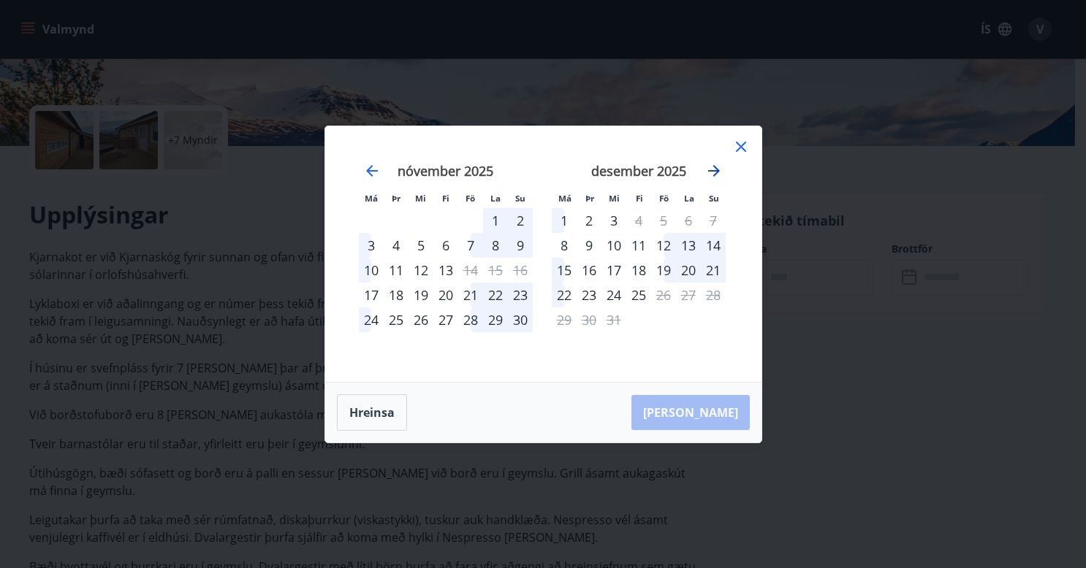
click at [714, 167] on icon "Move forward to switch to the next month." at bounding box center [714, 171] width 12 height 12
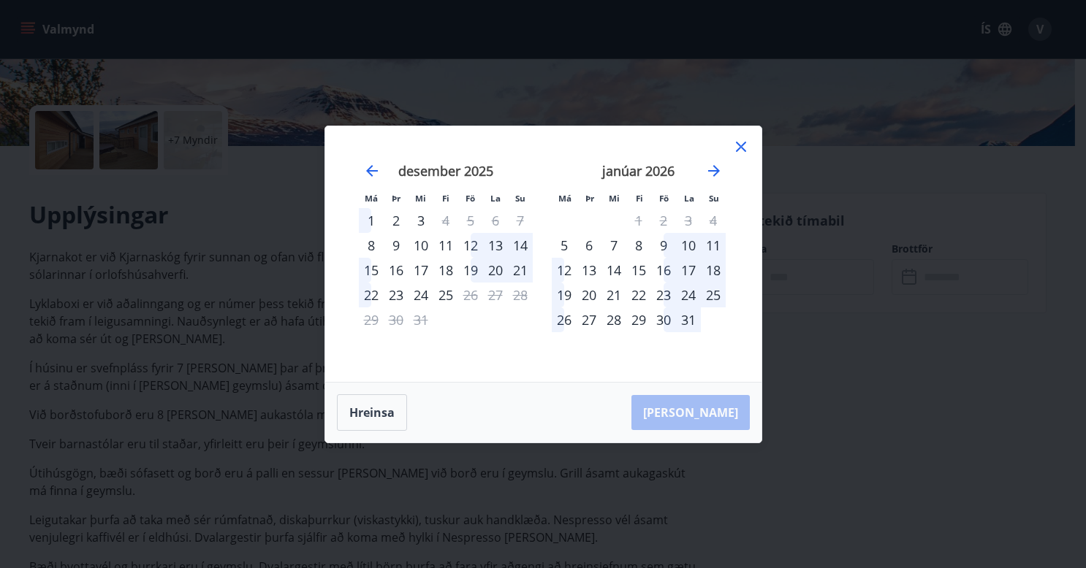
click at [741, 146] on icon at bounding box center [741, 147] width 10 height 10
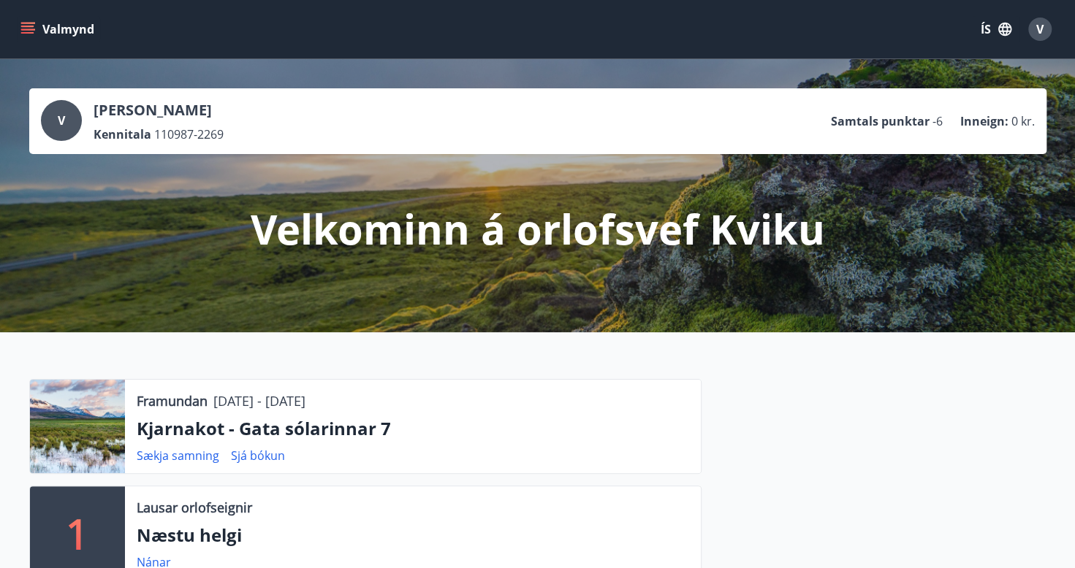
click at [34, 26] on icon "menu" at bounding box center [27, 29] width 15 height 15
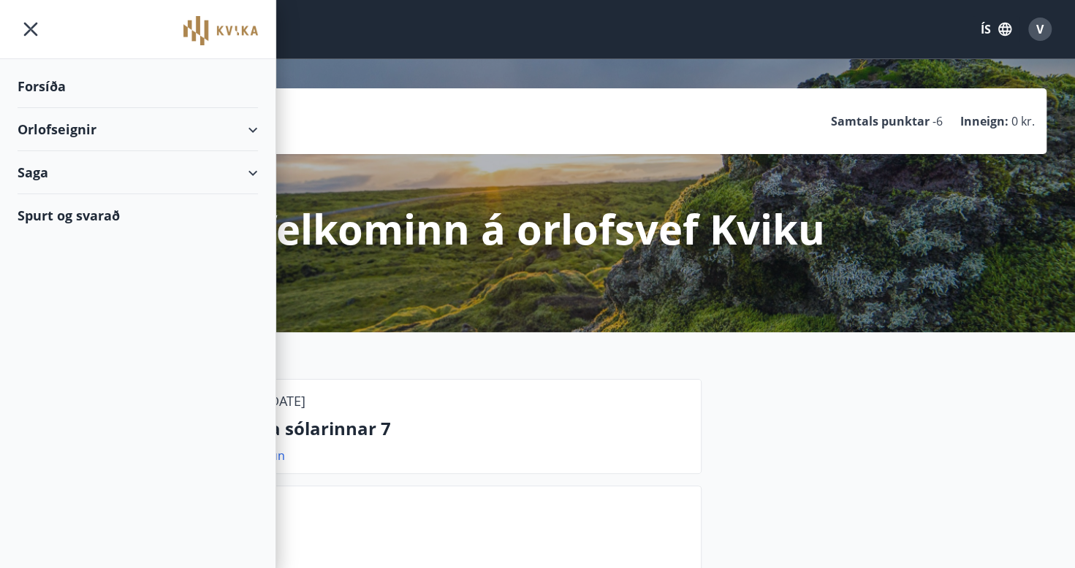
click at [405, 333] on div "Framundan 02.01.2026 - 05.01.2026 Kjarnakot - Gata sólarinnar 7 Sækja samning S…" at bounding box center [537, 527] width 1075 height 390
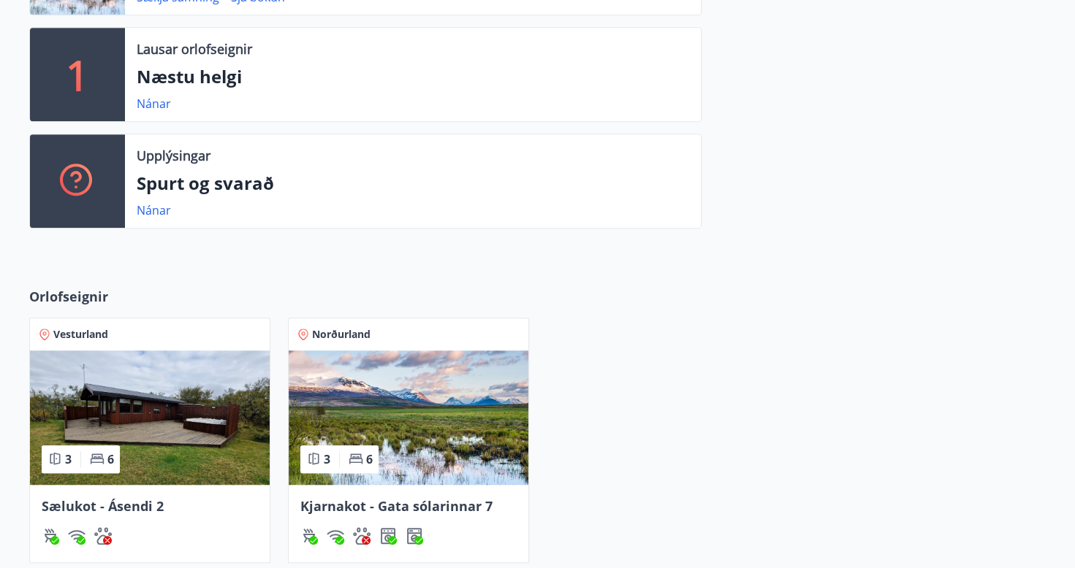
scroll to position [511, 0]
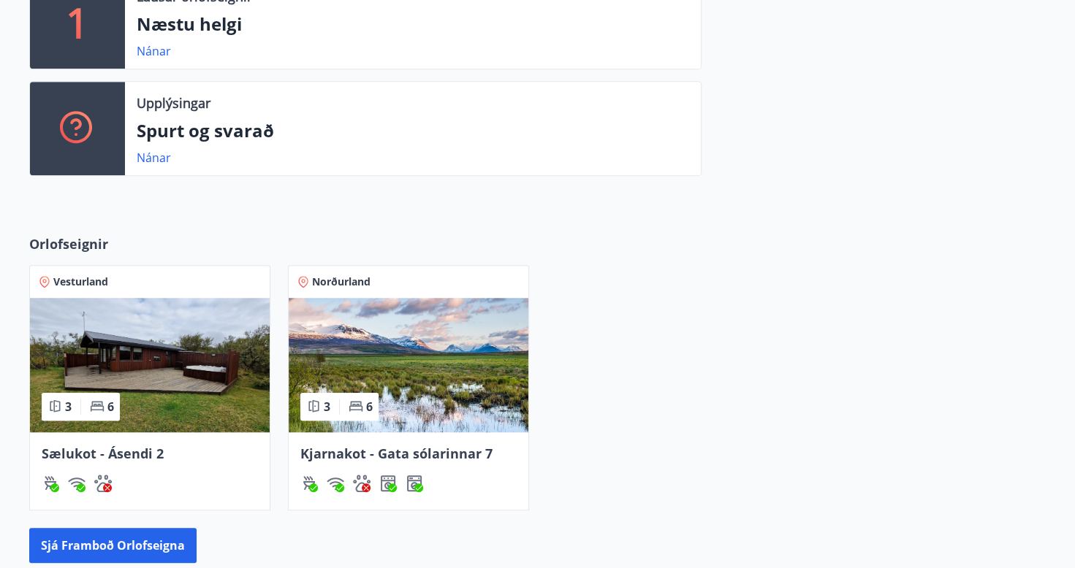
click at [437, 362] on img at bounding box center [409, 365] width 240 height 134
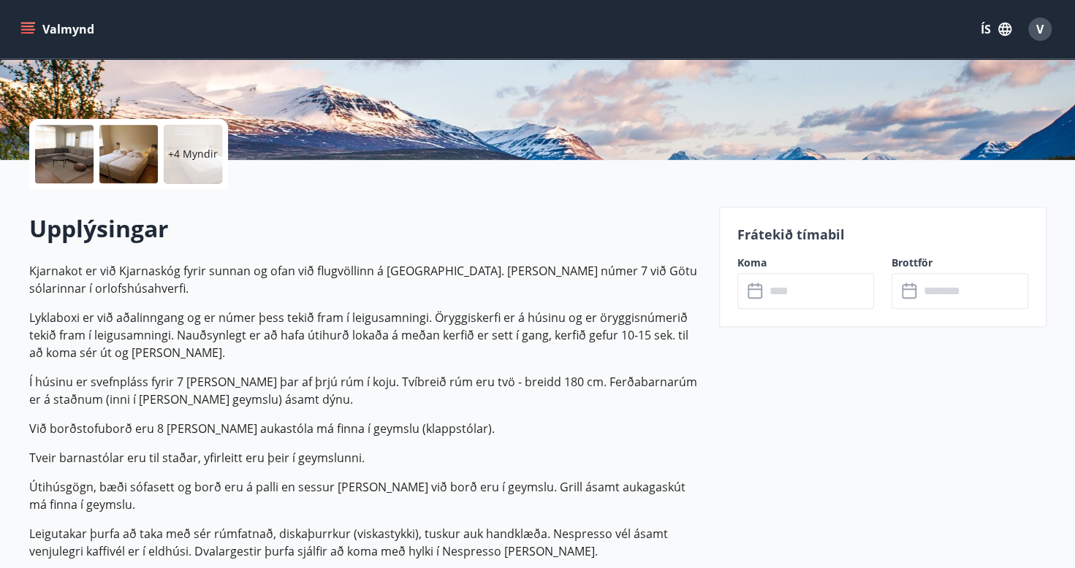
scroll to position [365, 0]
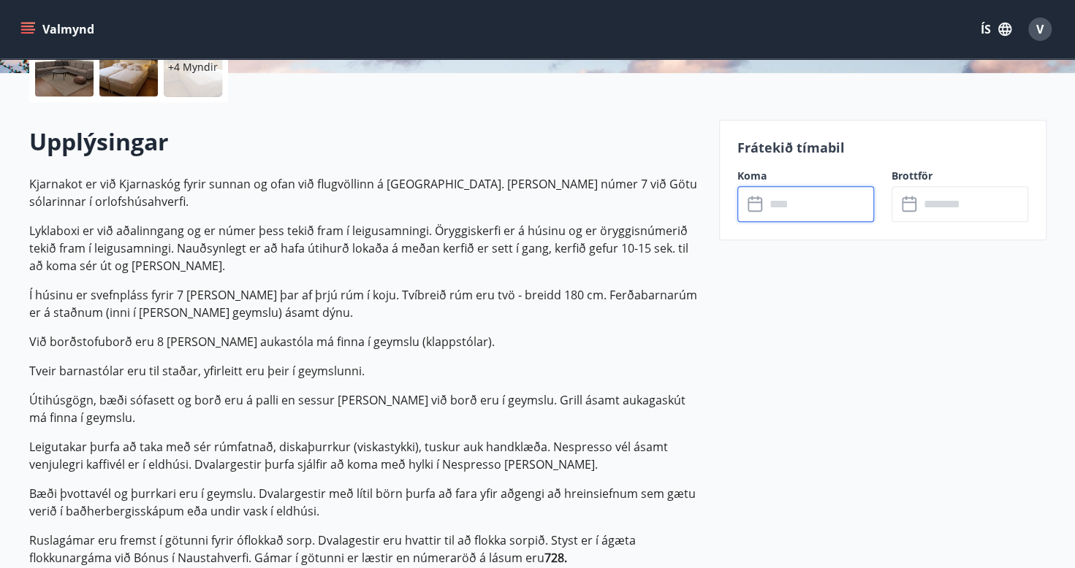
click at [802, 190] on input "text" at bounding box center [819, 204] width 109 height 36
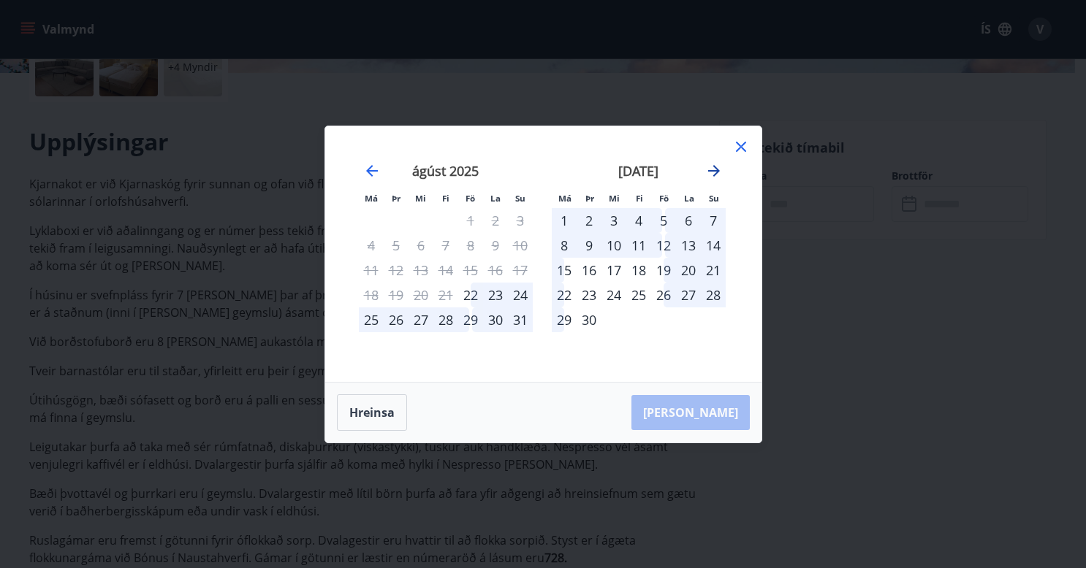
click at [714, 170] on icon "Move forward to switch to the next month." at bounding box center [714, 171] width 12 height 12
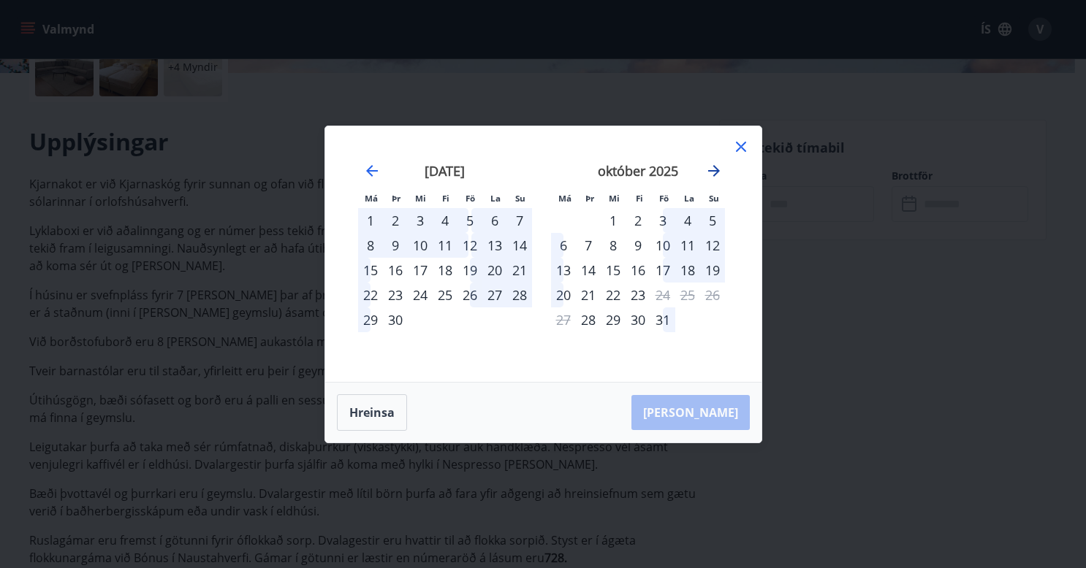
click at [714, 170] on icon "Move forward to switch to the next month." at bounding box center [714, 171] width 12 height 12
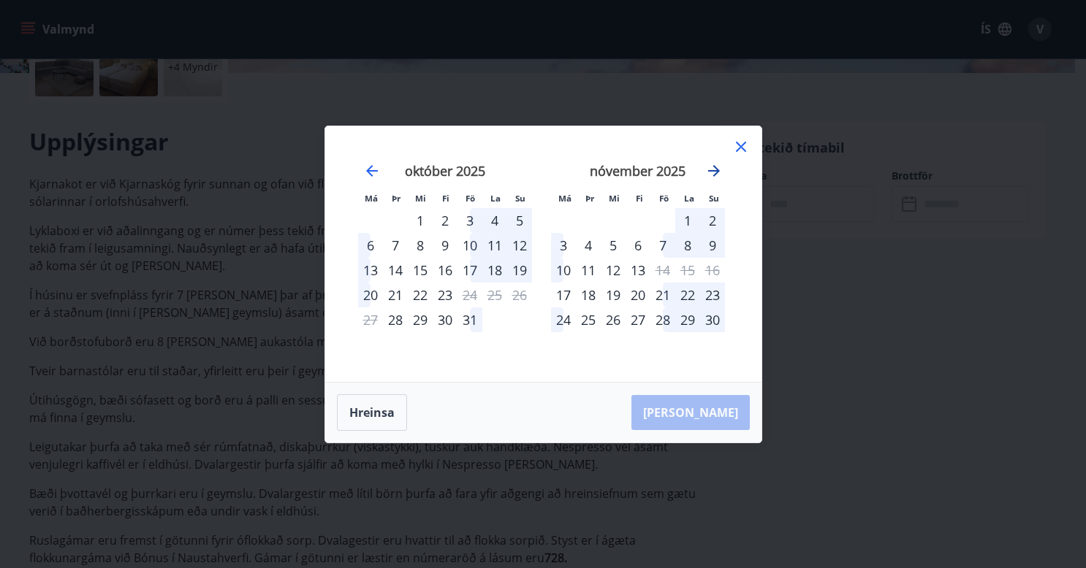
click at [714, 170] on icon "Move forward to switch to the next month." at bounding box center [714, 171] width 12 height 12
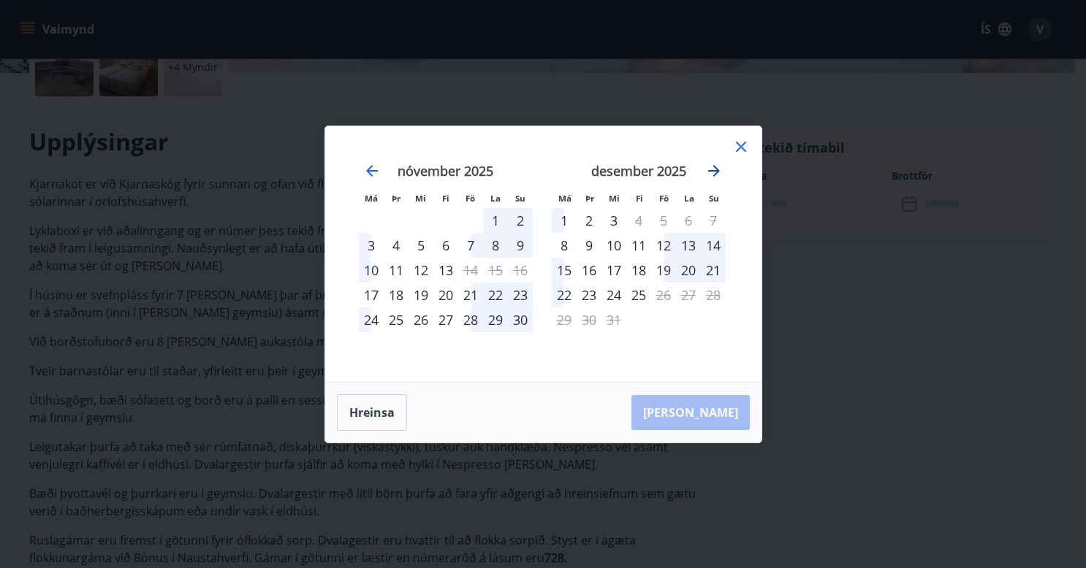
click at [709, 172] on icon "Move forward to switch to the next month." at bounding box center [714, 171] width 18 height 18
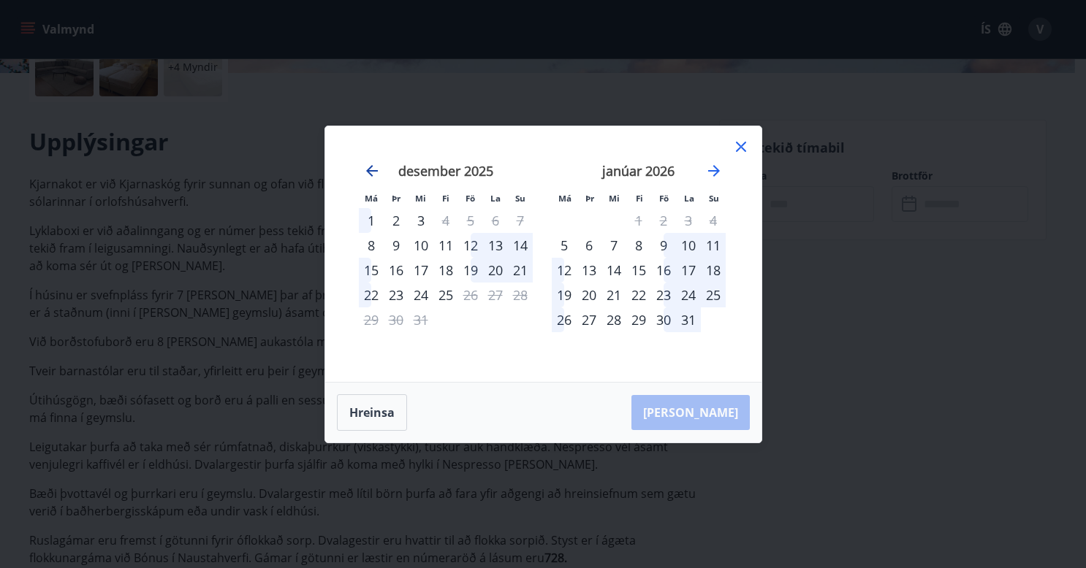
click at [375, 175] on icon "Move backward to switch to the previous month." at bounding box center [372, 171] width 18 height 18
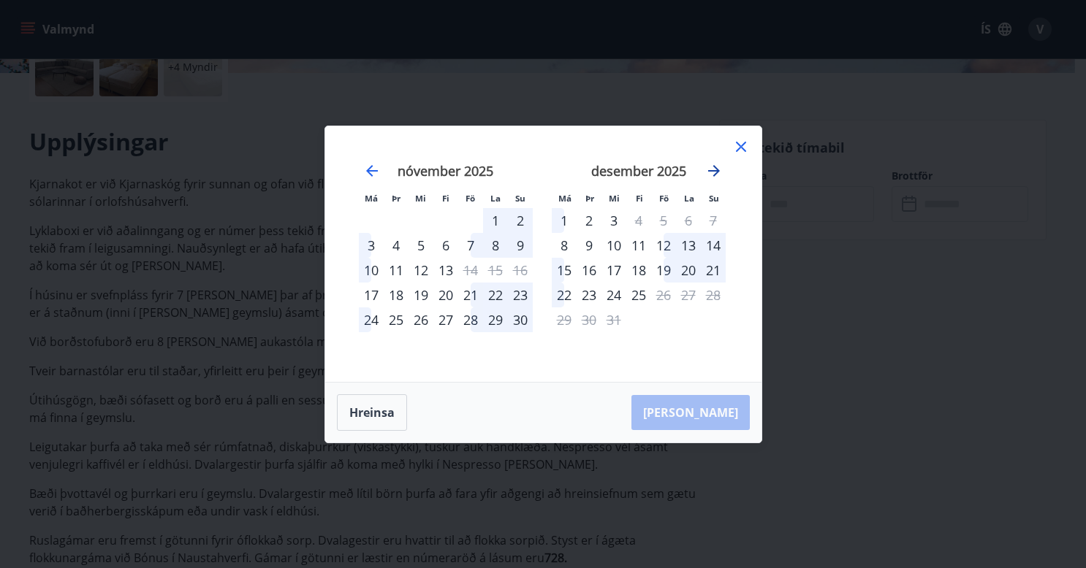
click at [712, 177] on icon "Move forward to switch to the next month." at bounding box center [714, 171] width 18 height 18
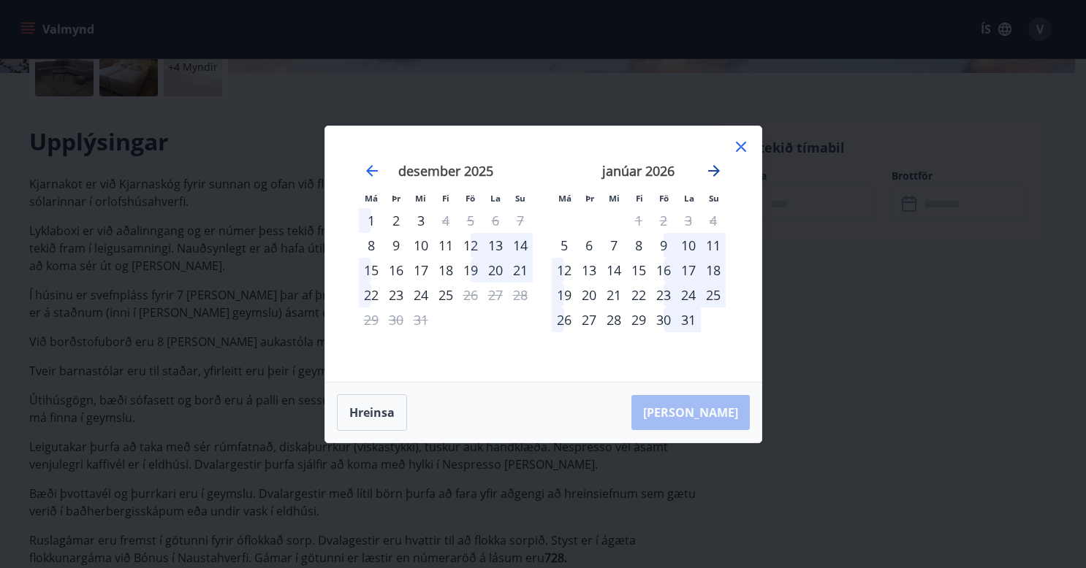
click at [712, 177] on icon "Move forward to switch to the next month." at bounding box center [714, 171] width 18 height 18
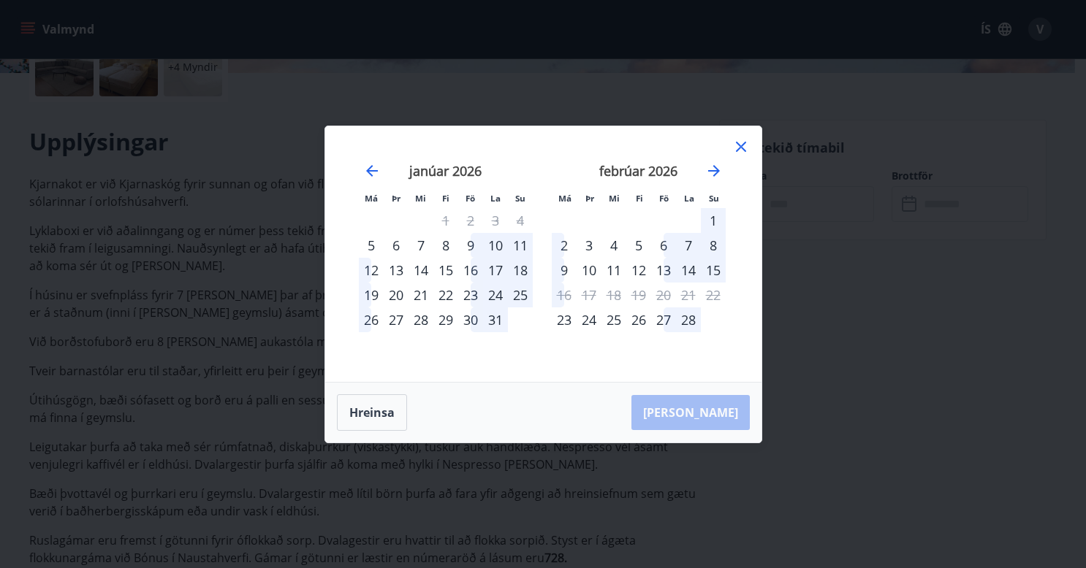
click at [736, 145] on icon at bounding box center [741, 147] width 18 height 18
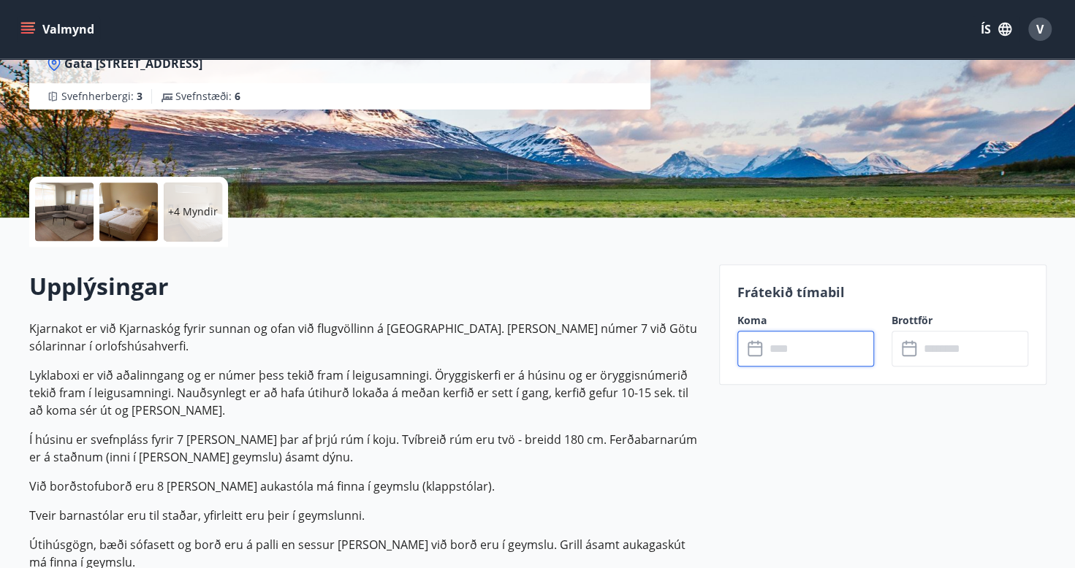
scroll to position [219, 0]
